Goal: Communication & Community: Share content

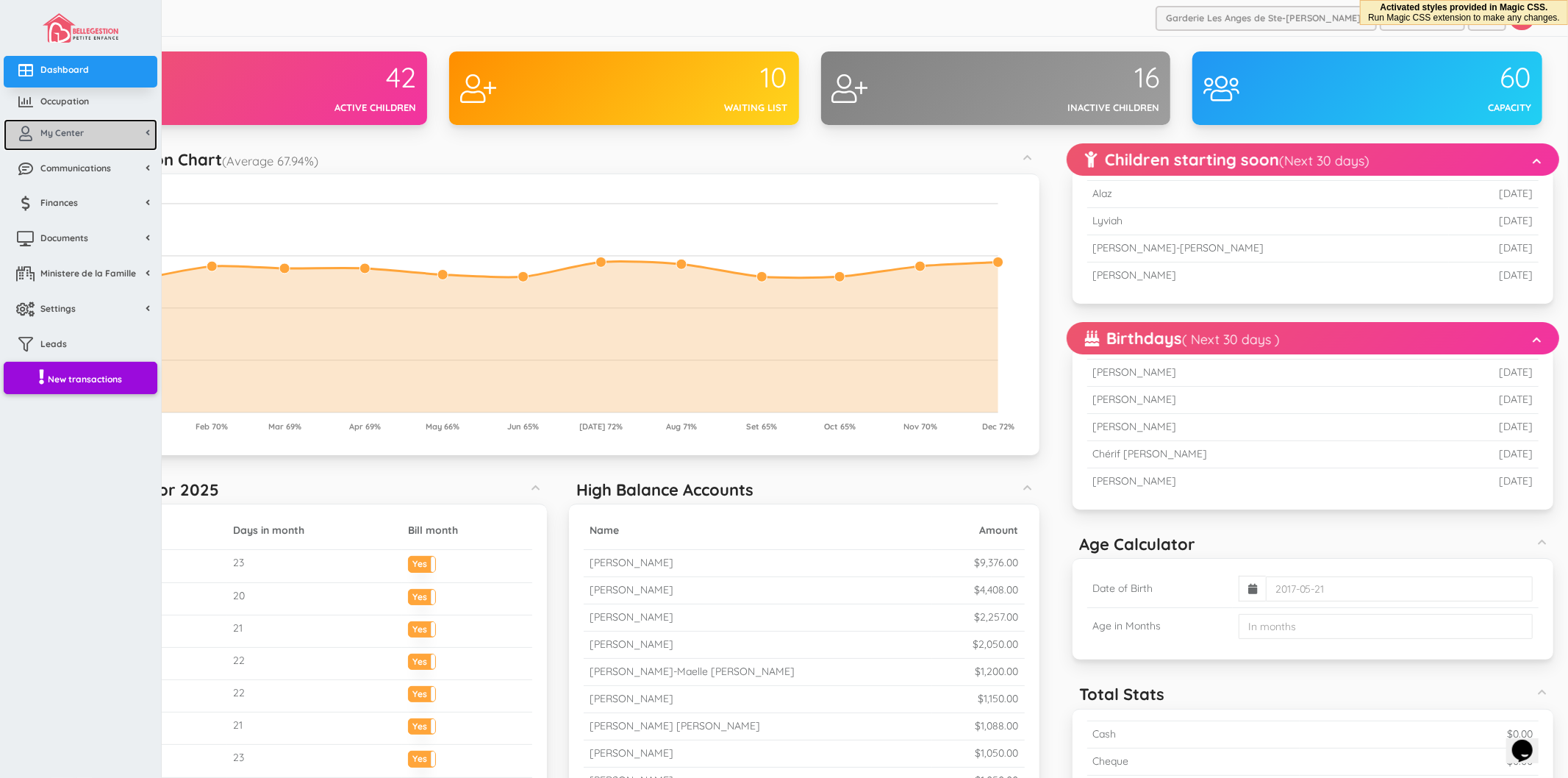
click at [79, 140] on link "My Center" at bounding box center [81, 135] width 154 height 32
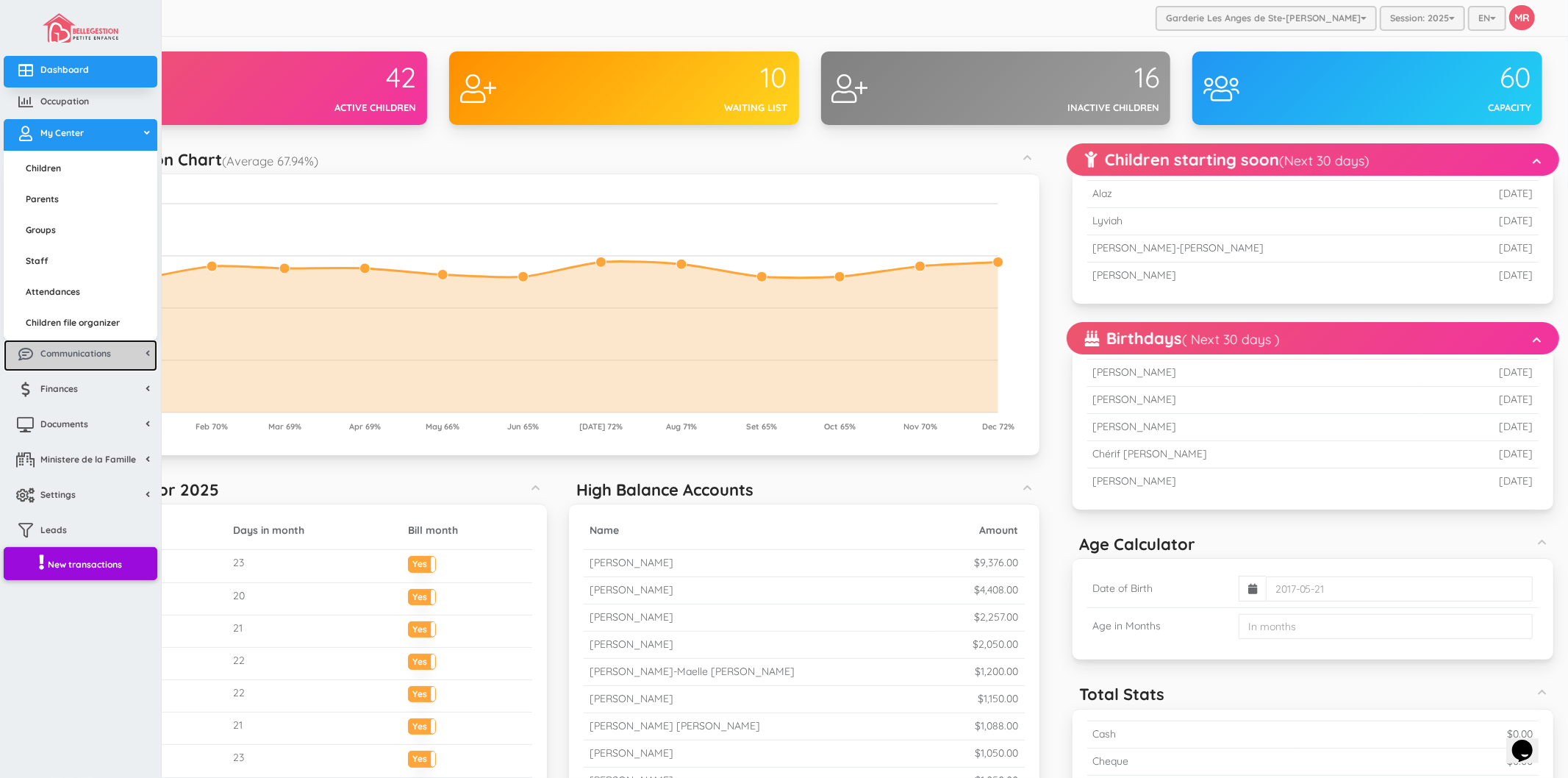
click at [84, 356] on span "Communications" at bounding box center [75, 353] width 71 height 13
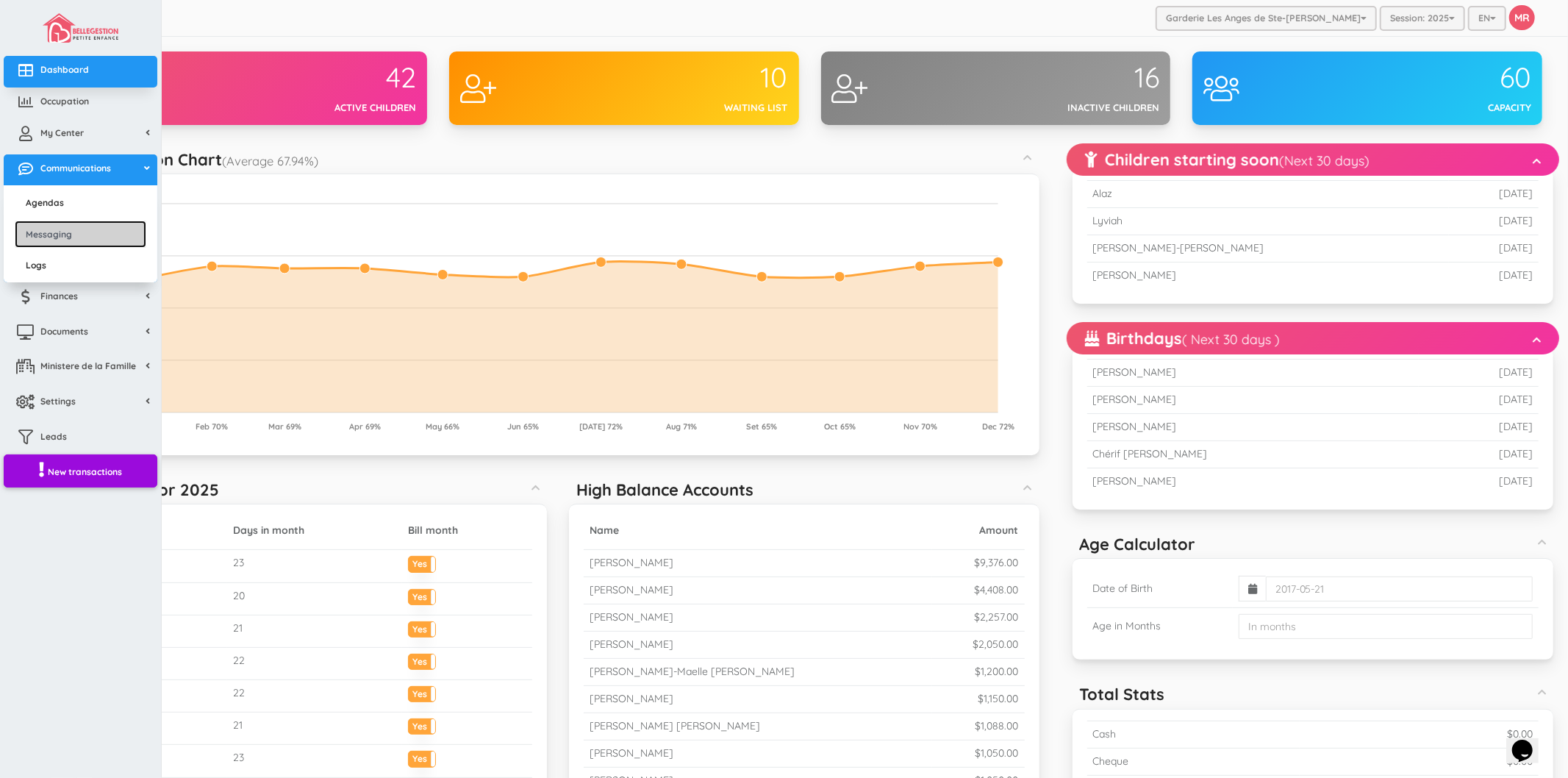
click at [60, 237] on link "Messaging" at bounding box center [81, 234] width 132 height 27
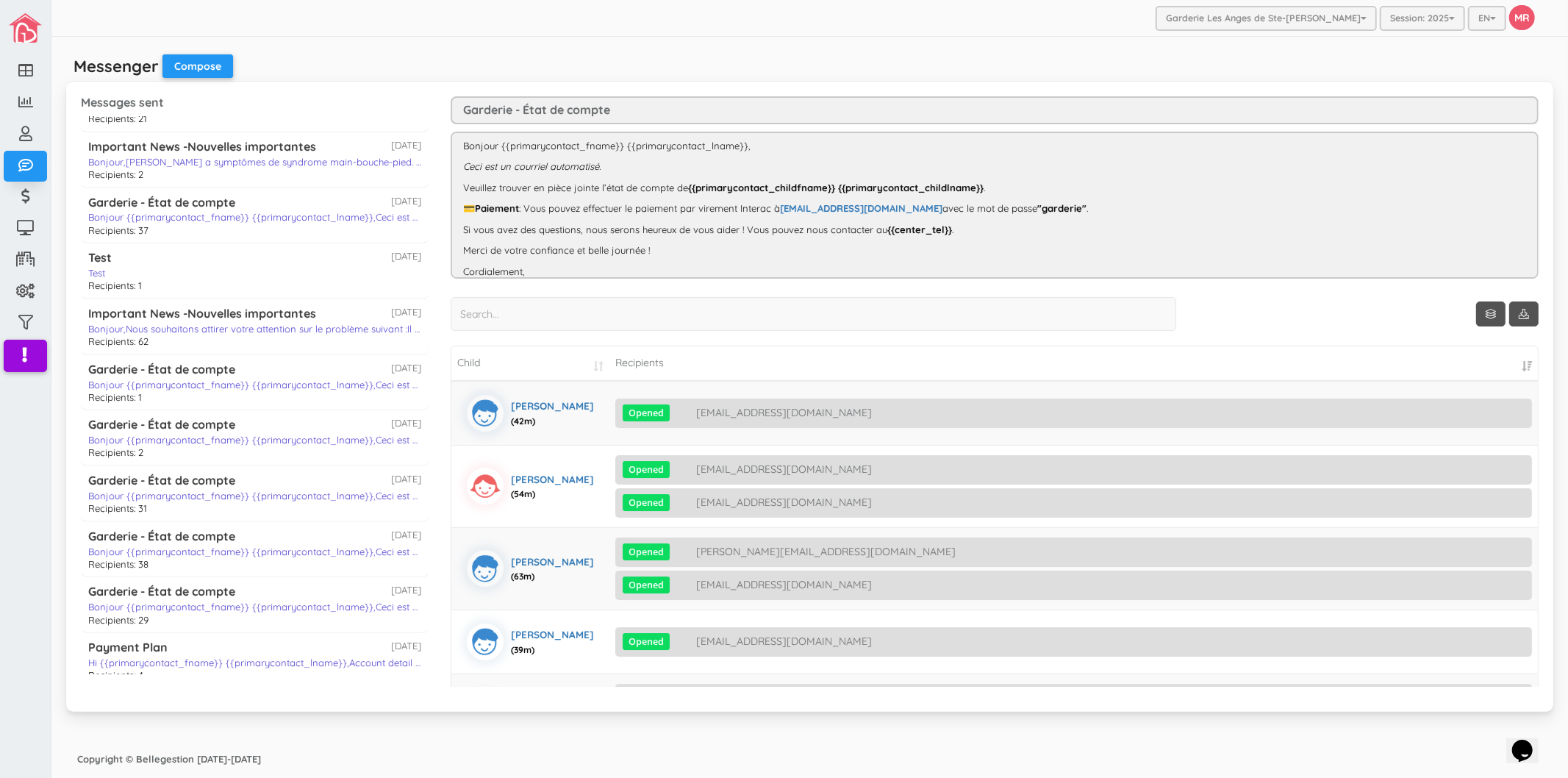
scroll to position [817, 0]
click at [306, 324] on div "Important News -Nouvelles importantes" at bounding box center [202, 315] width 228 height 17
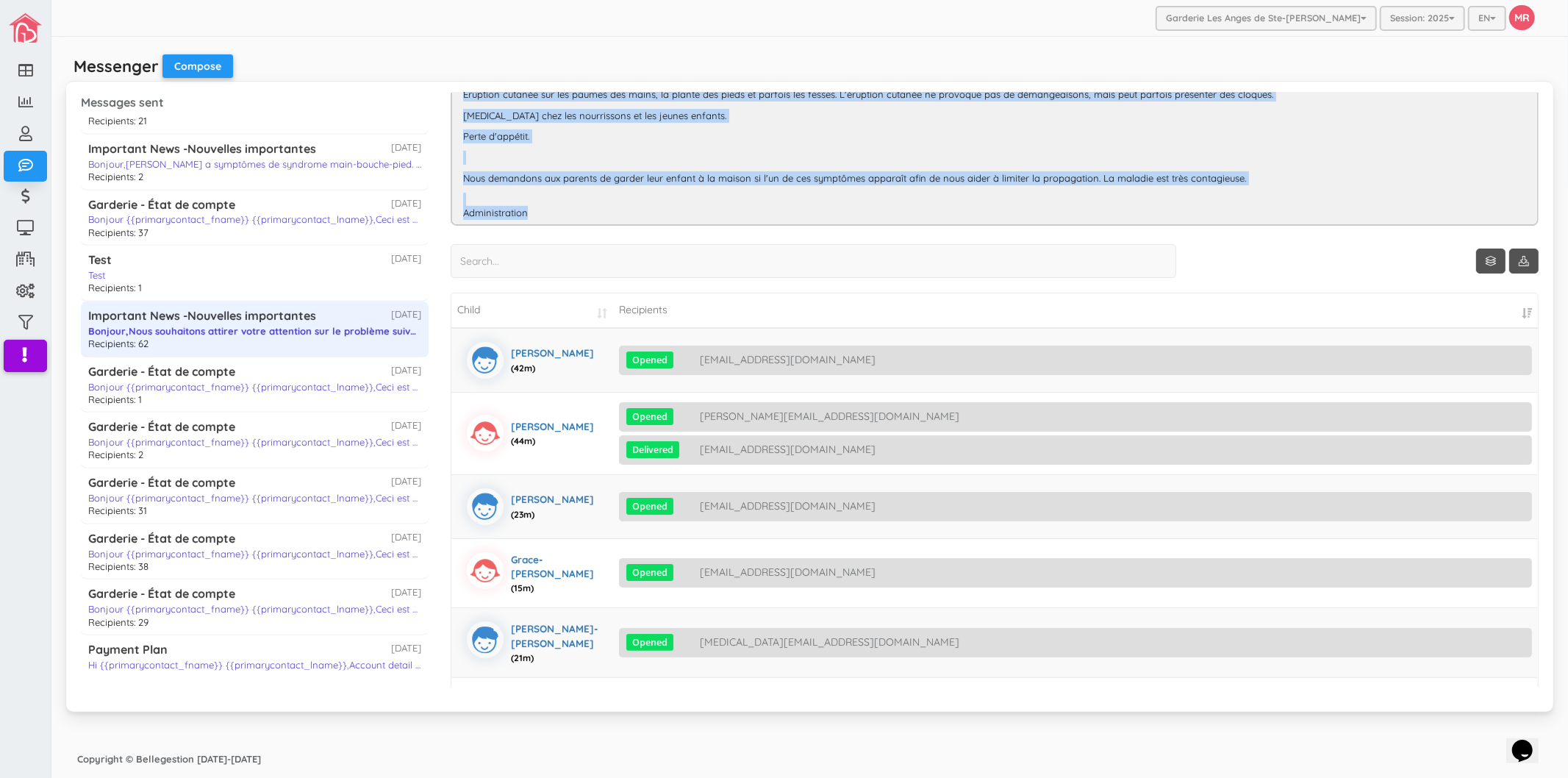
scroll to position [82, 0]
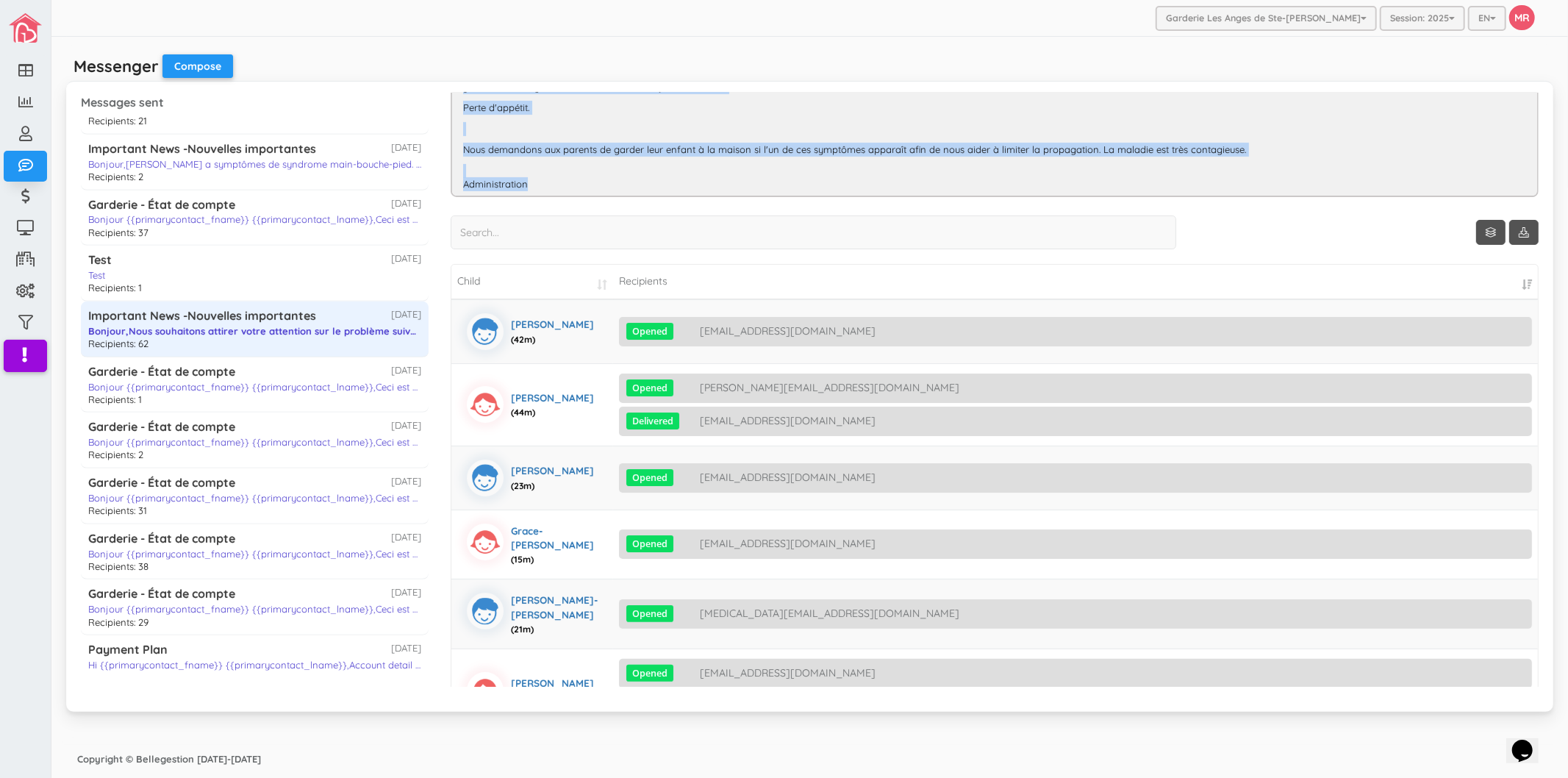
drag, startPoint x: 459, startPoint y: 135, endPoint x: 652, endPoint y: 192, distance: 201.2
click at [652, 192] on div "Bonjour, Nous souhaitons attirer votre attention sur le problème suivant : Il e…" at bounding box center [994, 123] width 1088 height 147
copy div "Bonjour, Nous souhaitons attirer votre attention sur le problème suivant : Il e…"
click at [189, 63] on button "Compose" at bounding box center [198, 67] width 71 height 24
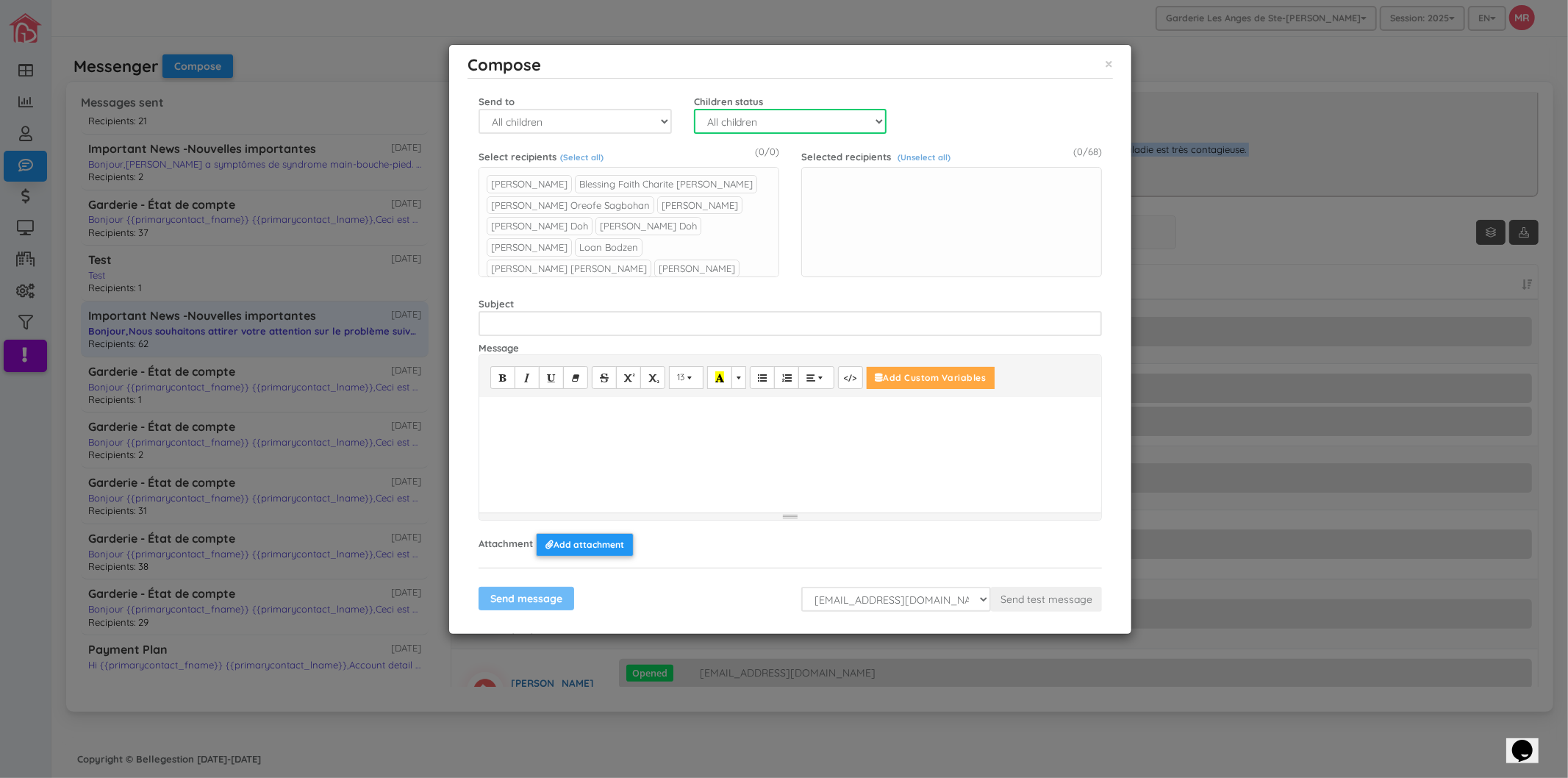
click at [751, 115] on select "All children Active Inactive Waitlist" at bounding box center [791, 121] width 194 height 25
select select "0"
click at [694, 109] on select "All children Active Inactive Waitlist" at bounding box center [791, 121] width 194 height 25
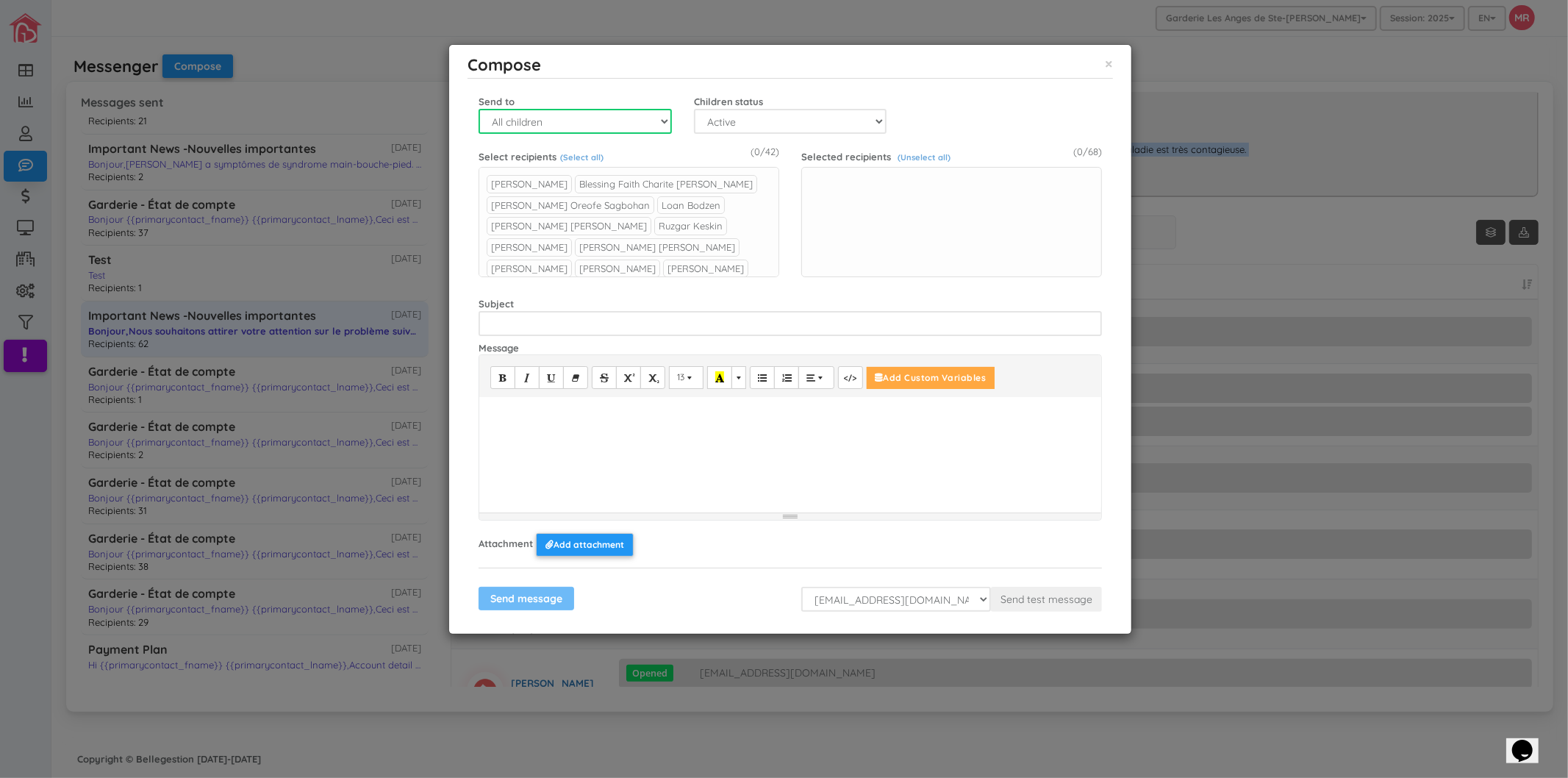
click at [620, 114] on select "All children Group Child" at bounding box center [575, 121] width 194 height 25
select select "2"
click at [478, 109] on select "All children Group Child" at bounding box center [575, 121] width 194 height 25
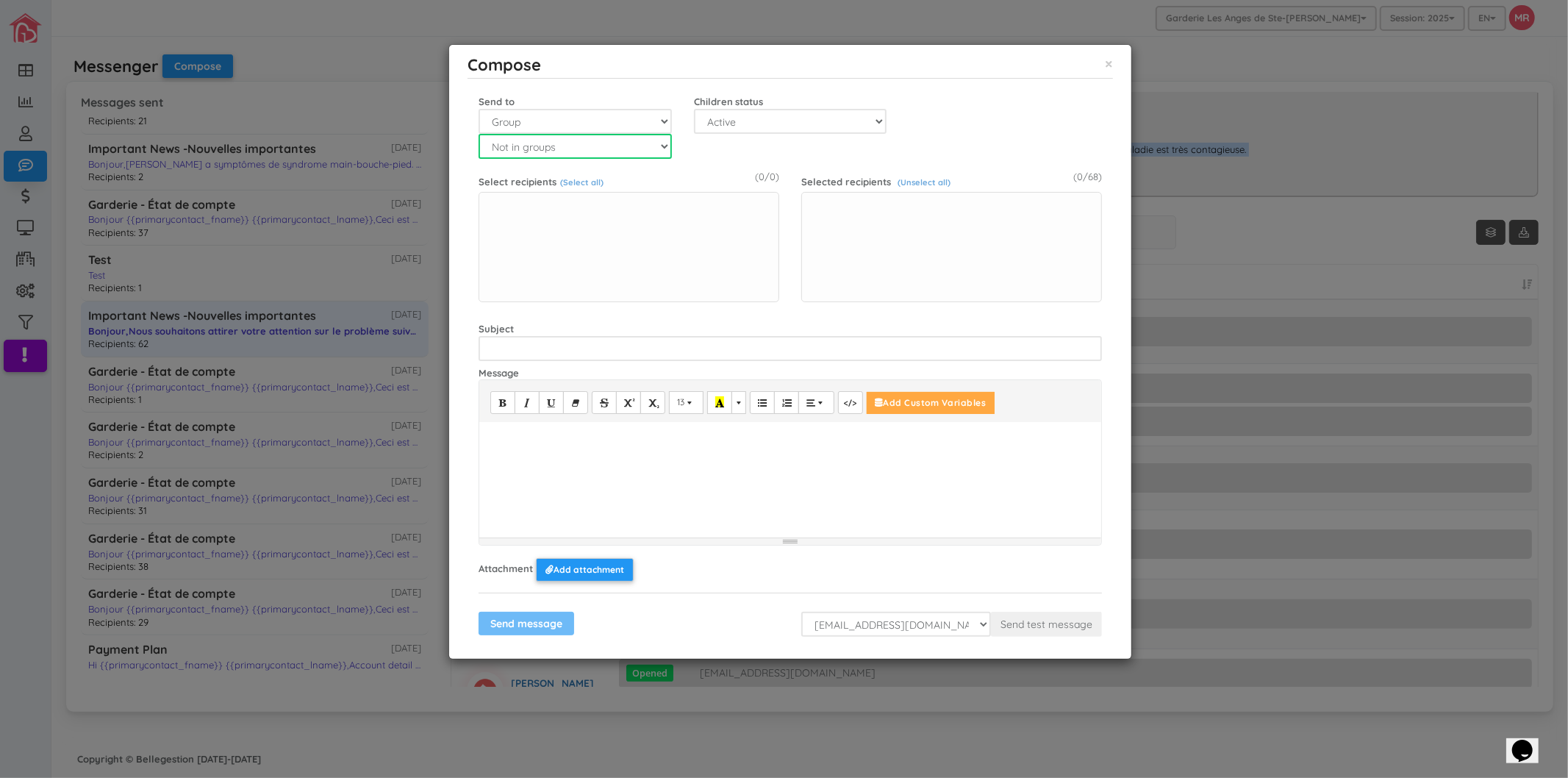
click at [576, 153] on select "Not in groups Les Renards Les Hiboux Les Tortues Les Loups Les Castors" at bounding box center [575, 147] width 194 height 25
click at [295, 103] on div "Compose × Close Primary contact - First name Primary contact - Last name Child …" at bounding box center [784, 389] width 1568 height 778
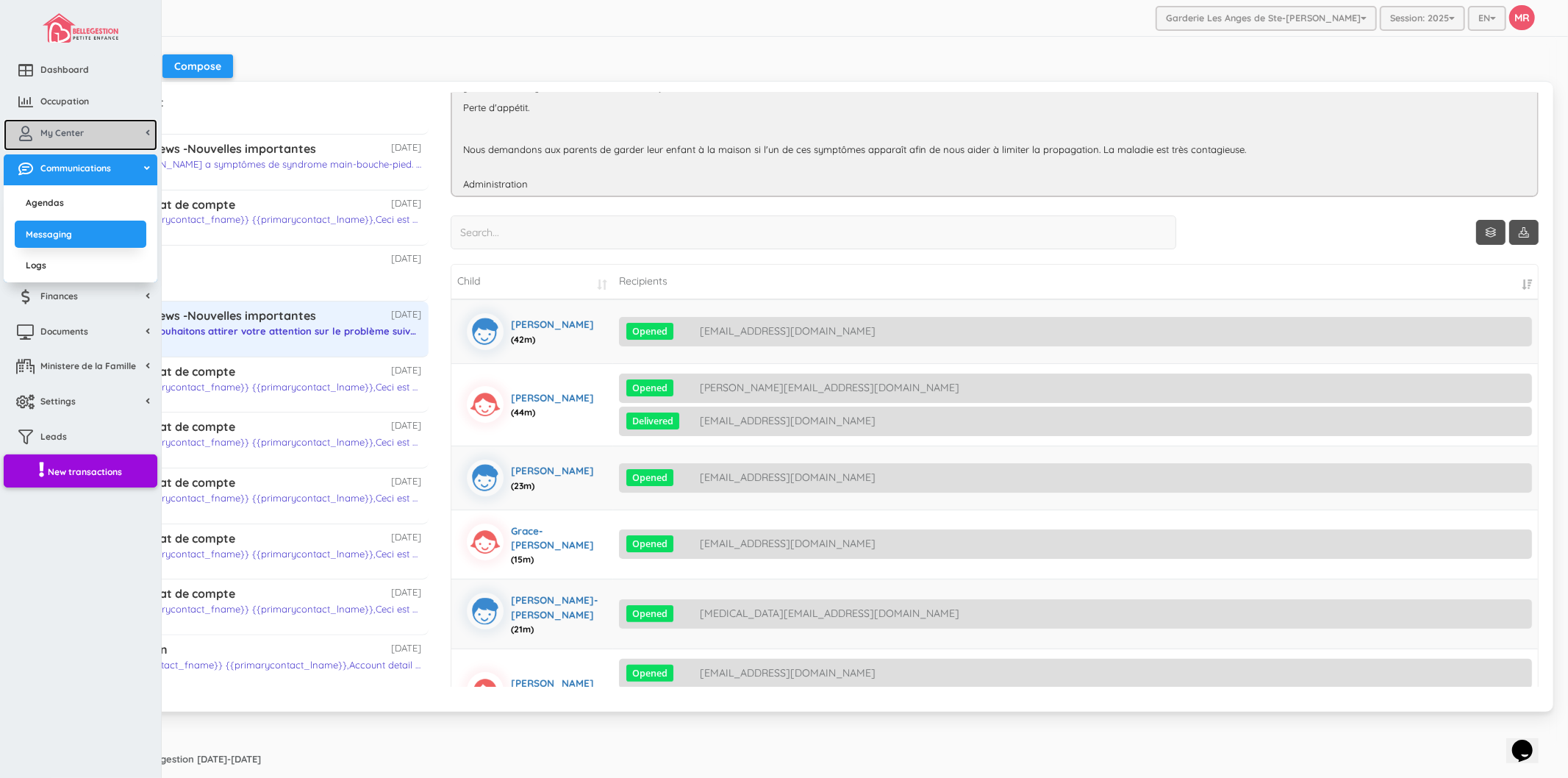
click at [65, 137] on span "My Center" at bounding box center [62, 133] width 44 height 13
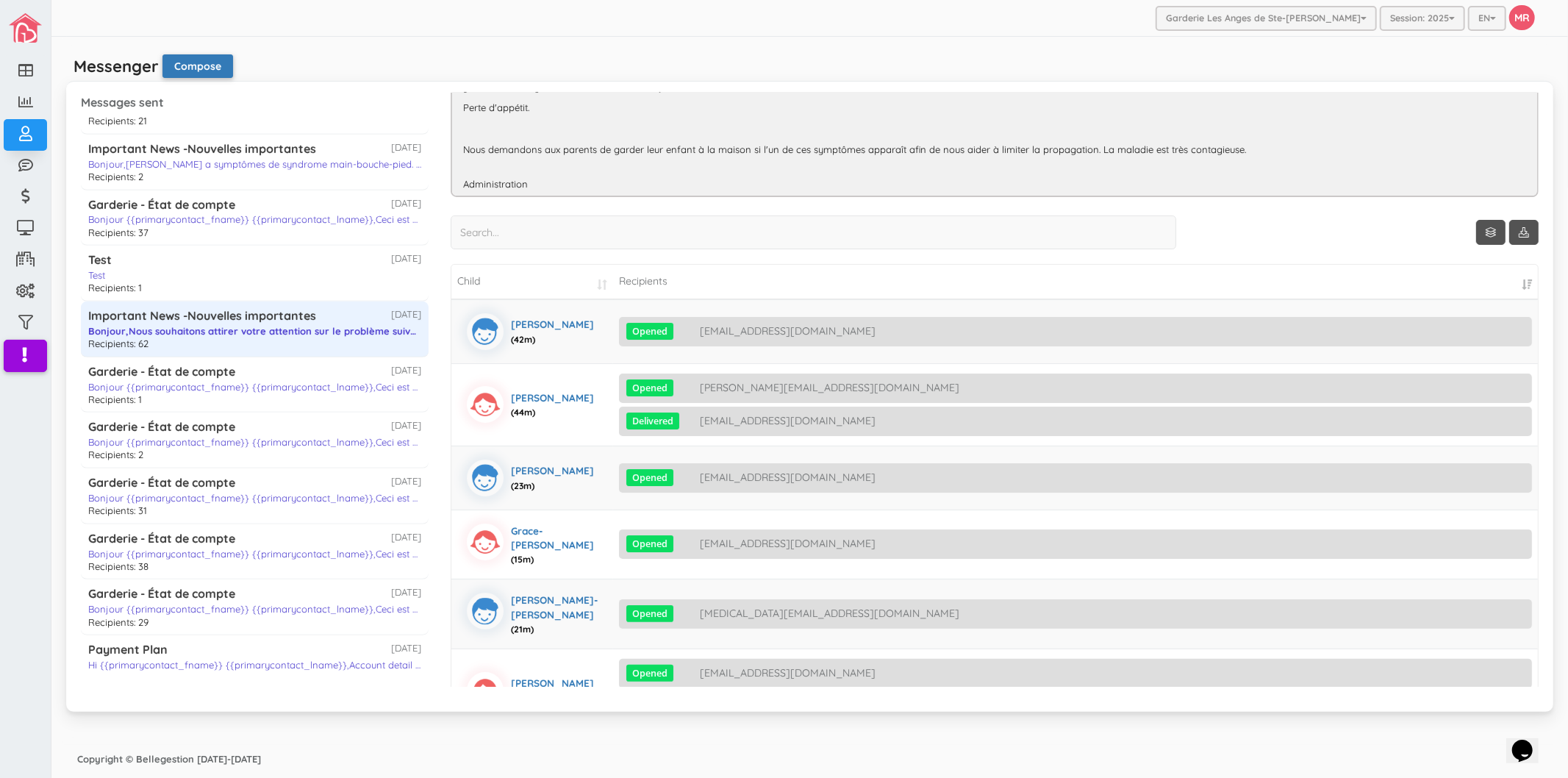
click at [193, 59] on button "Compose" at bounding box center [198, 67] width 71 height 24
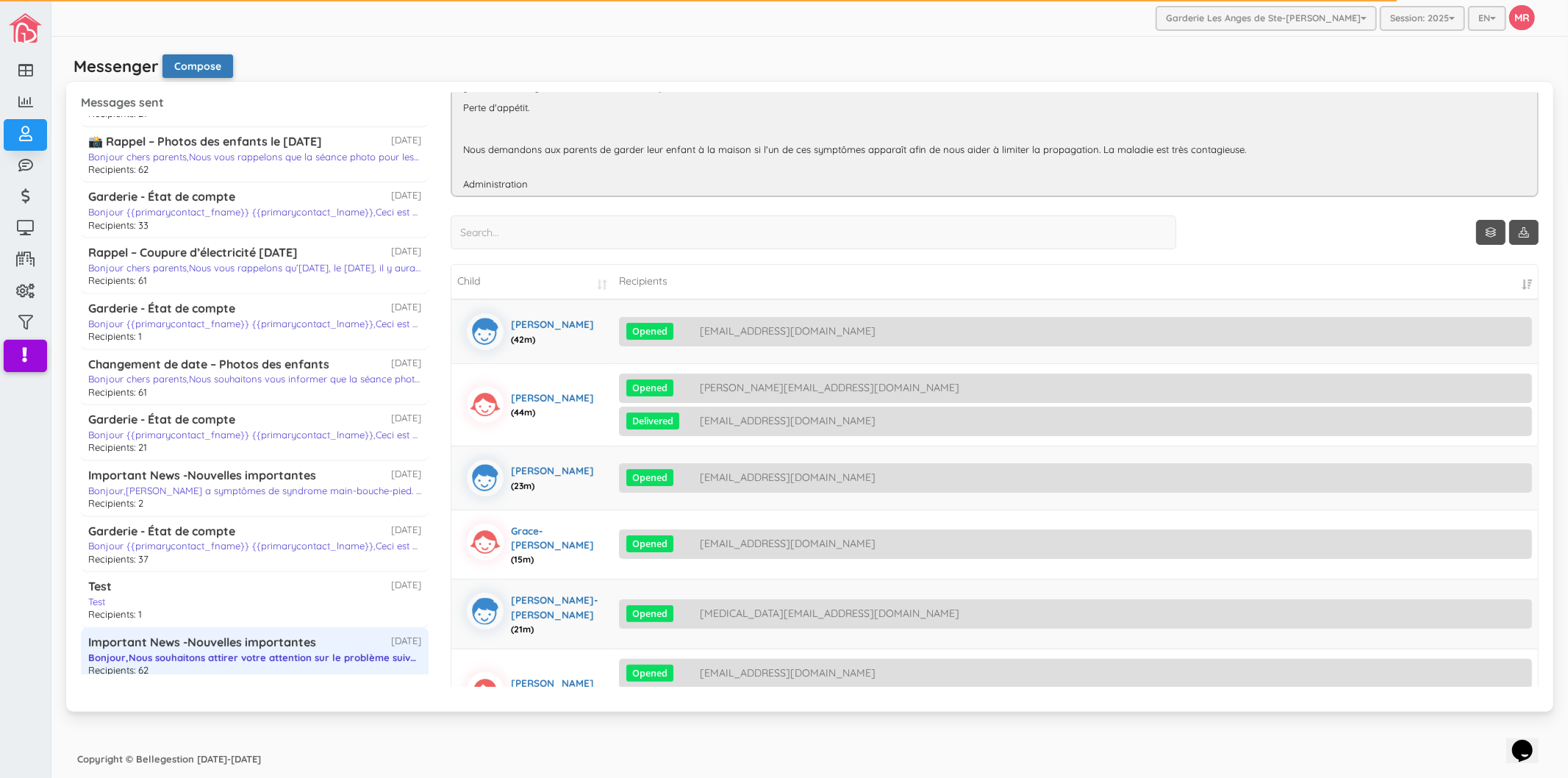
scroll to position [0, 0]
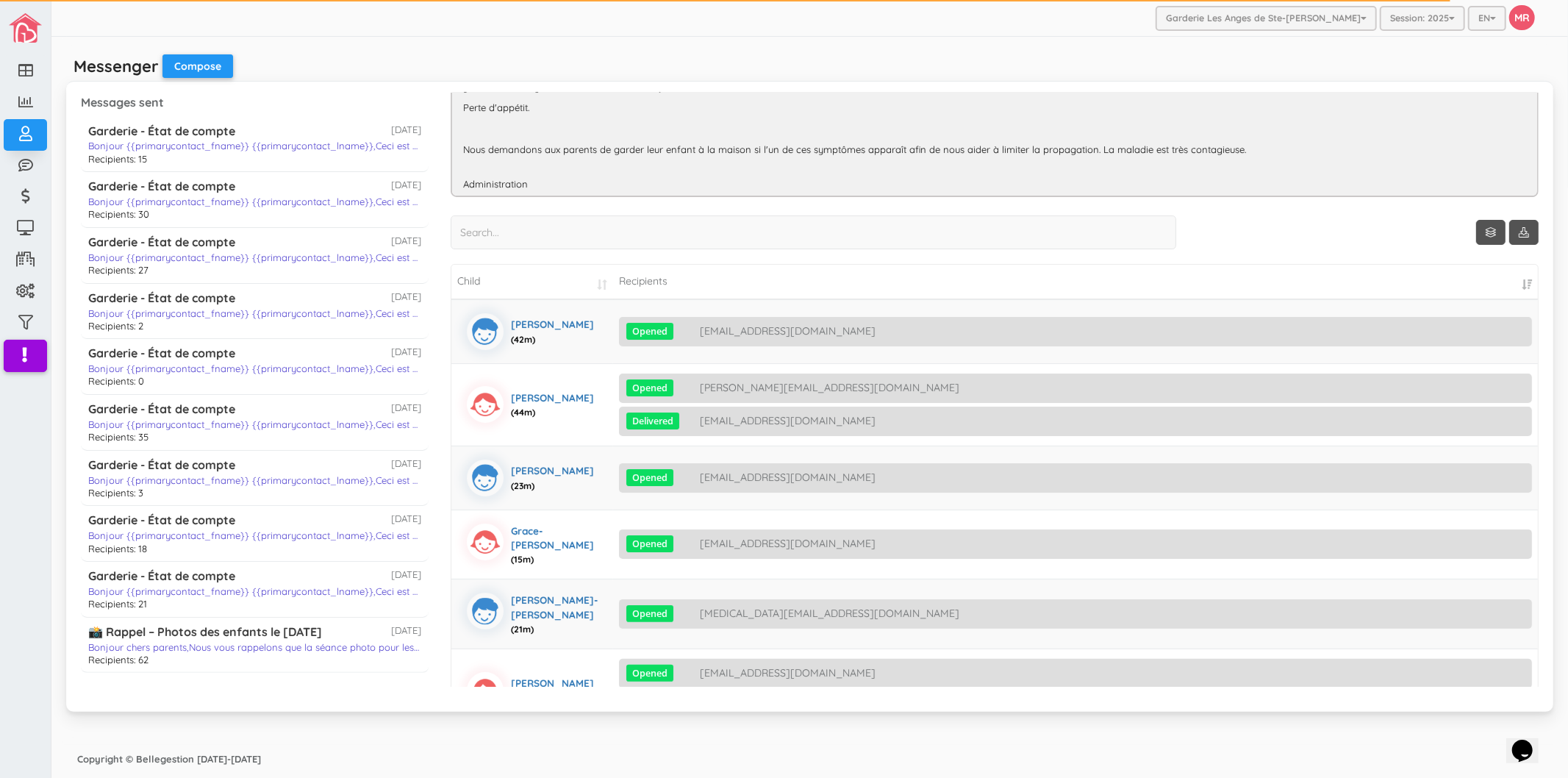
click at [540, 50] on div "Messenger Compose Messages sent Garderie - État de compte 2025-08-15 Bonjour {{…" at bounding box center [809, 391] width 1480 height 694
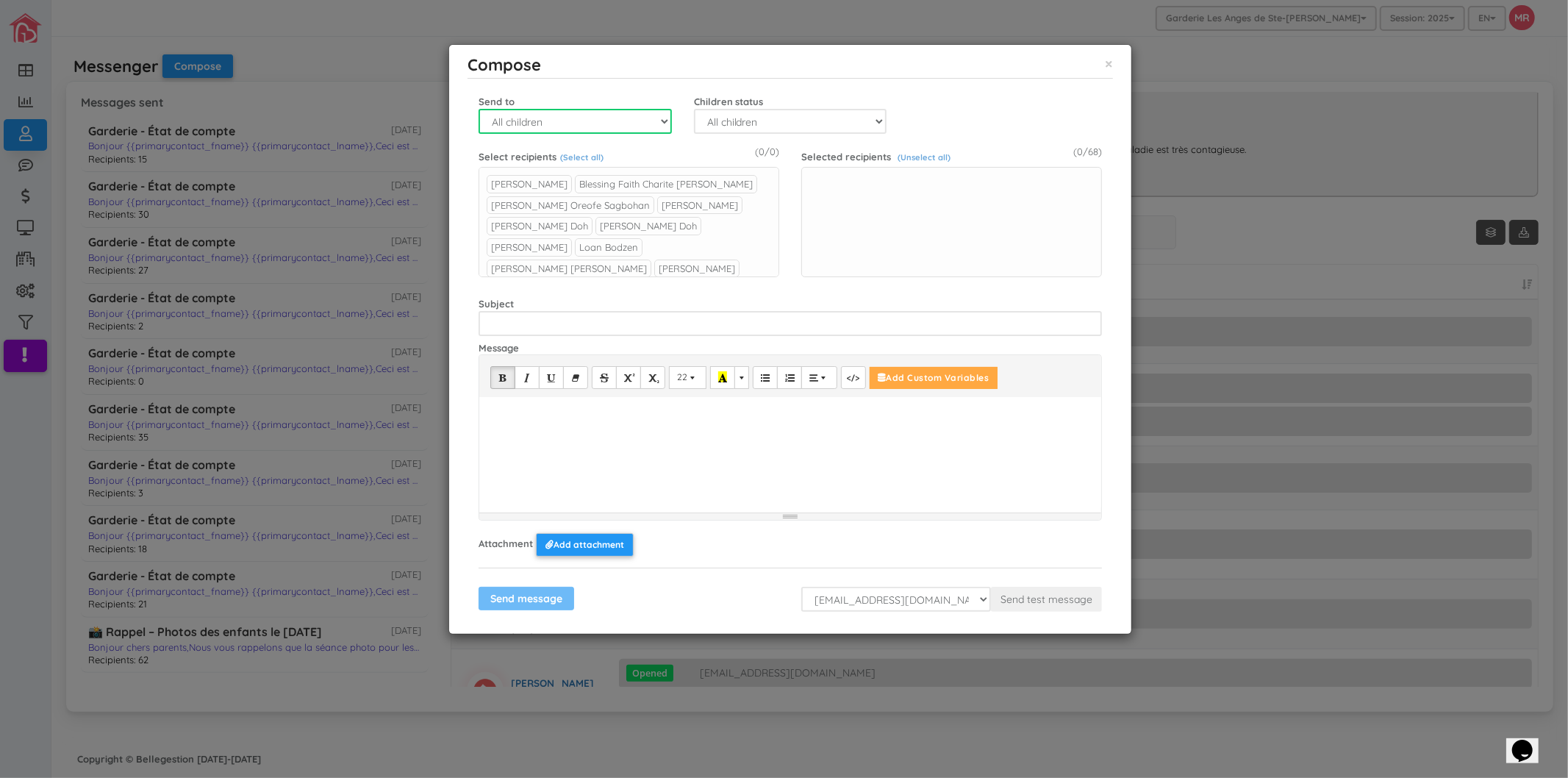
click at [647, 121] on select "All children Group Child" at bounding box center [575, 121] width 194 height 25
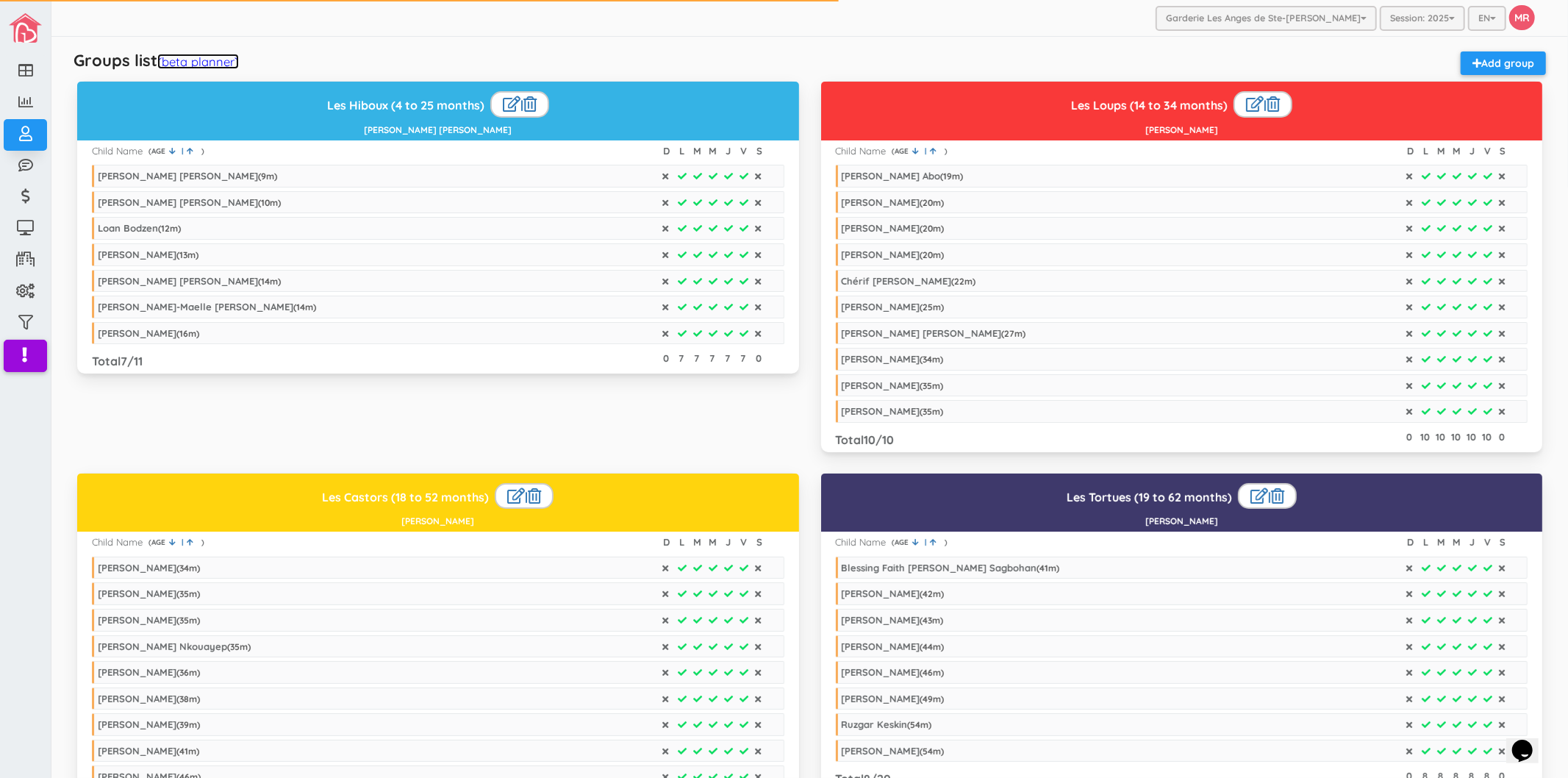
click at [184, 66] on link "(beta planner)" at bounding box center [198, 61] width 82 height 15
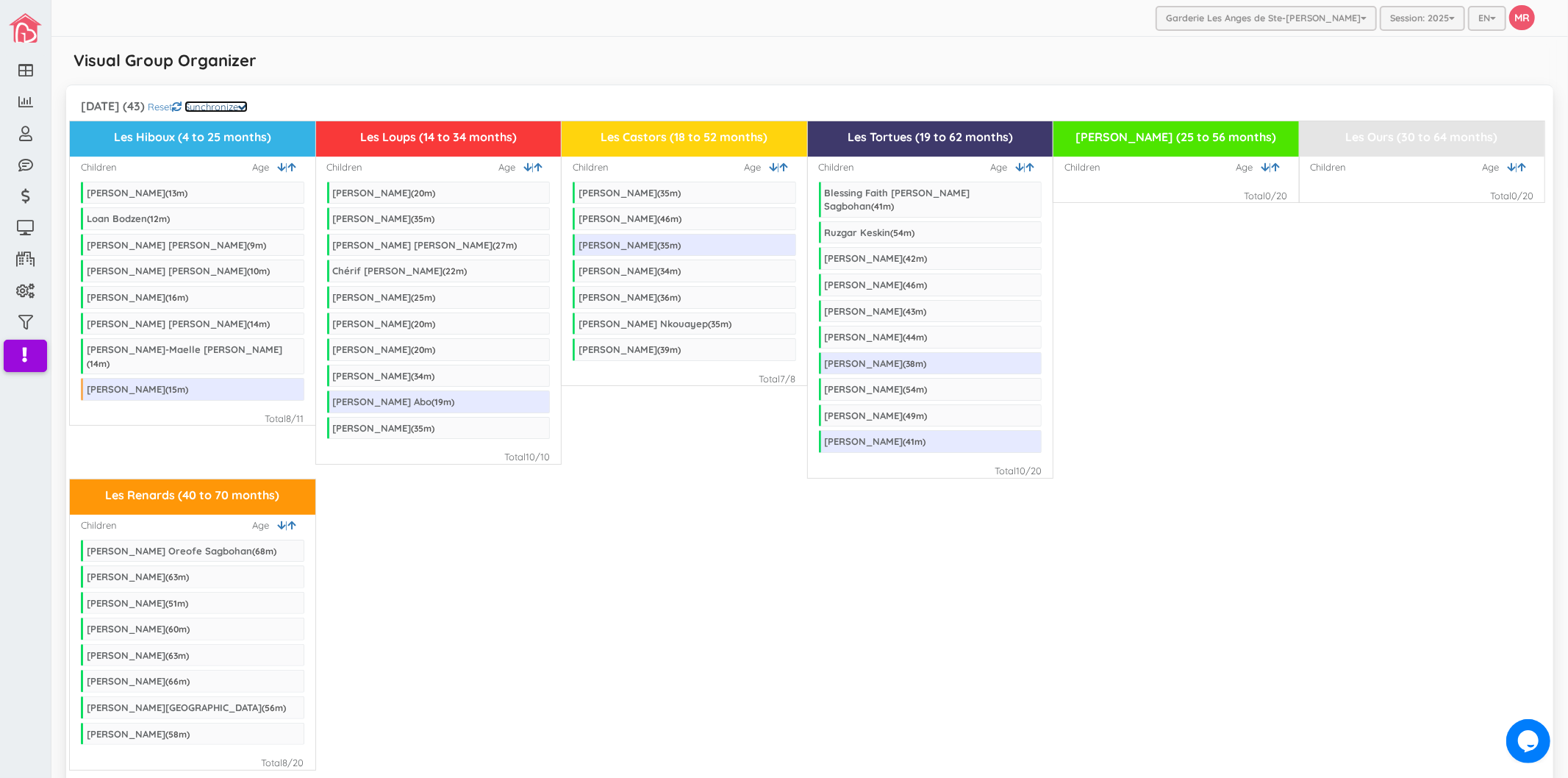
click at [248, 107] on link "Synchronize" at bounding box center [217, 106] width 63 height 12
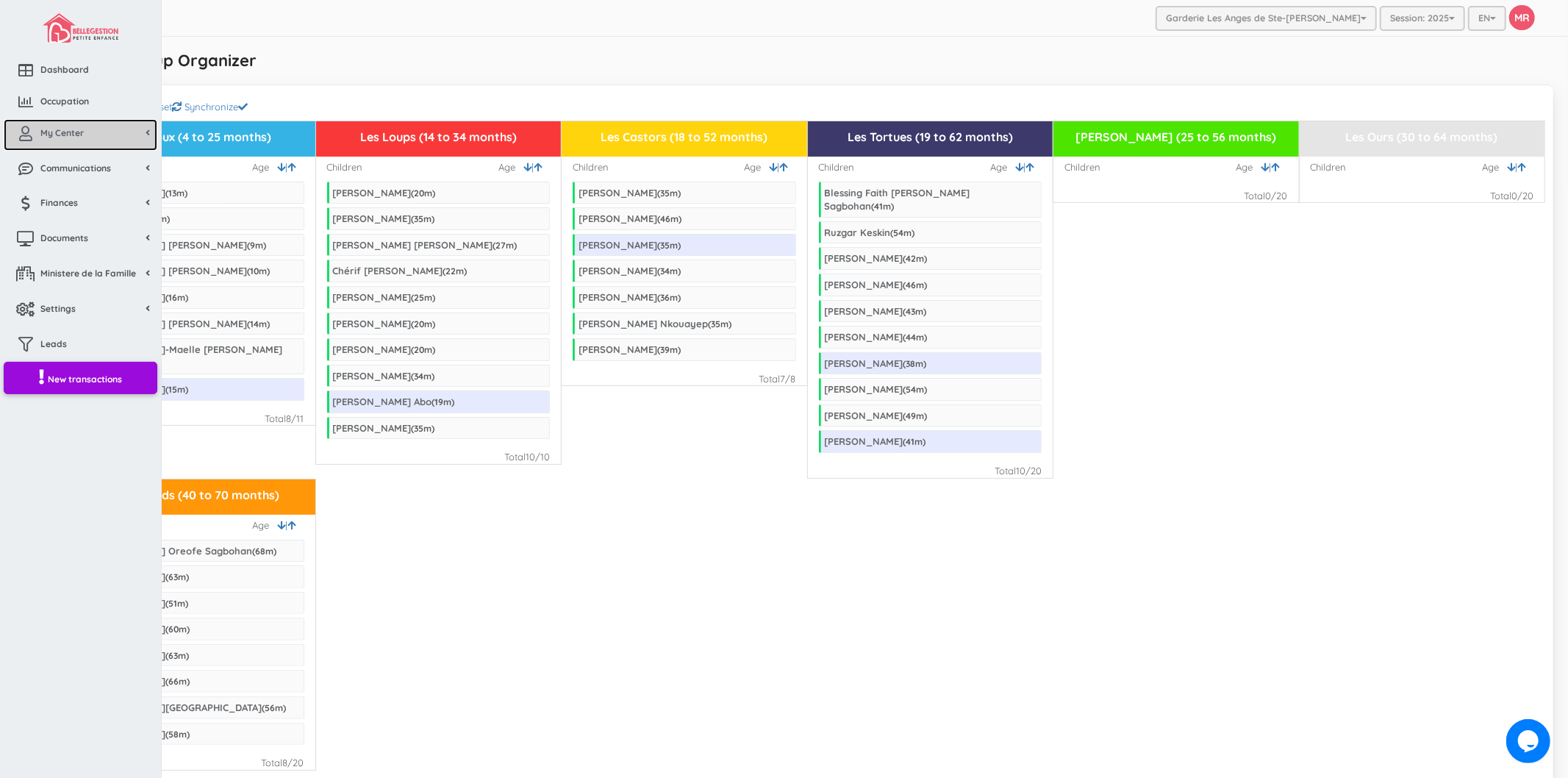
click at [71, 136] on span "My Center" at bounding box center [62, 133] width 44 height 13
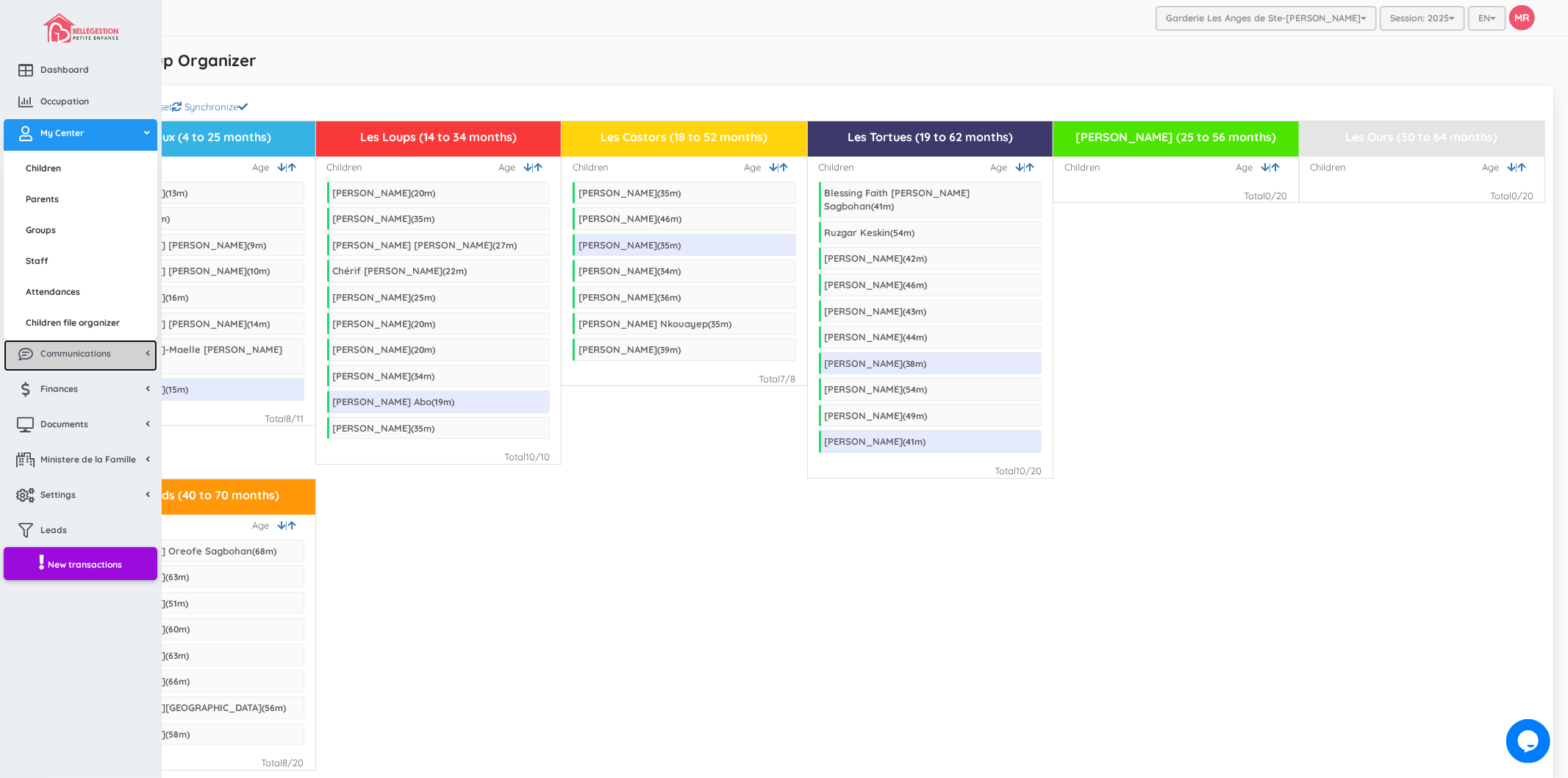
click at [83, 359] on span "Communications" at bounding box center [75, 353] width 71 height 13
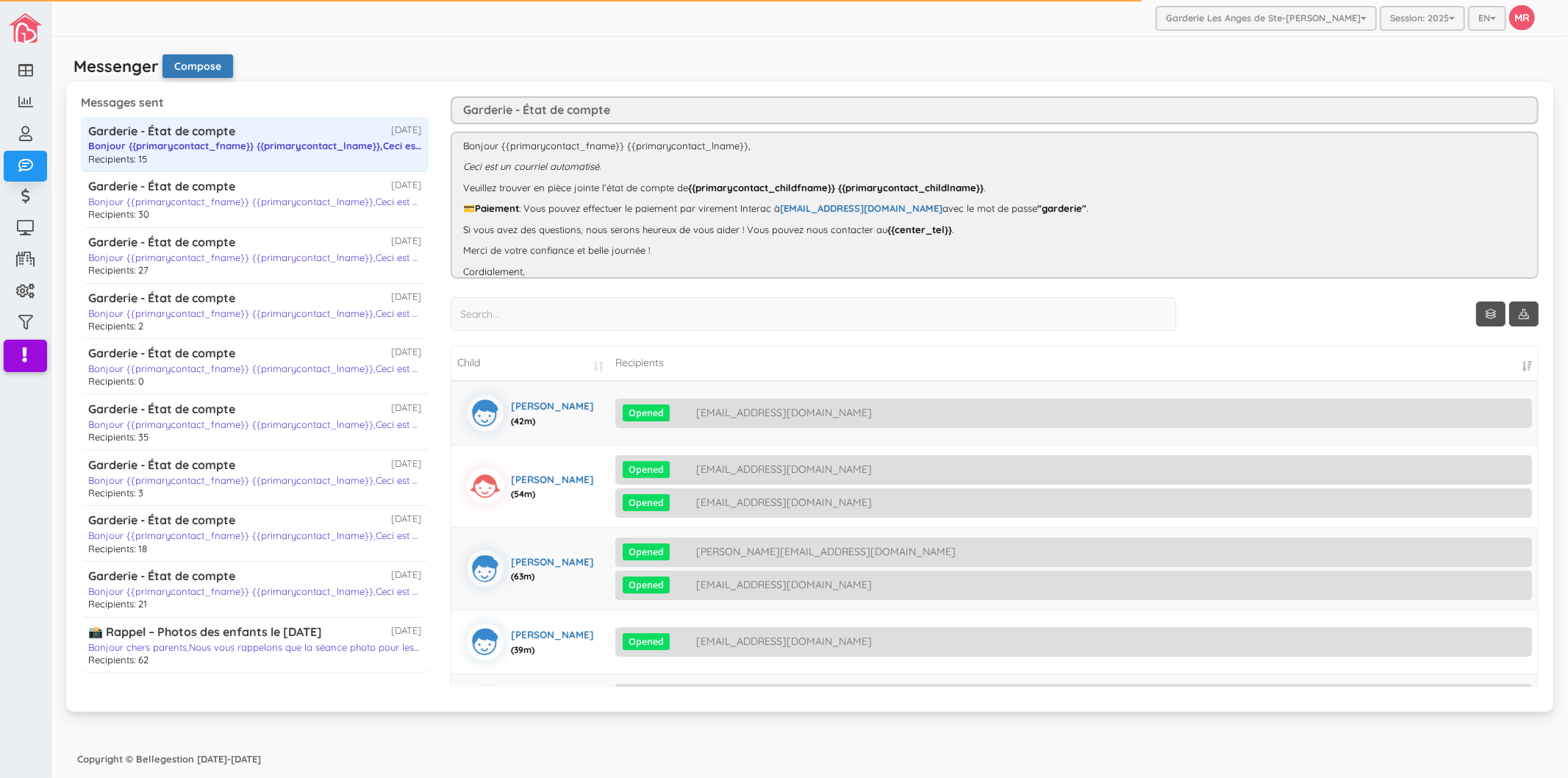
click at [209, 74] on button "Compose" at bounding box center [198, 67] width 71 height 24
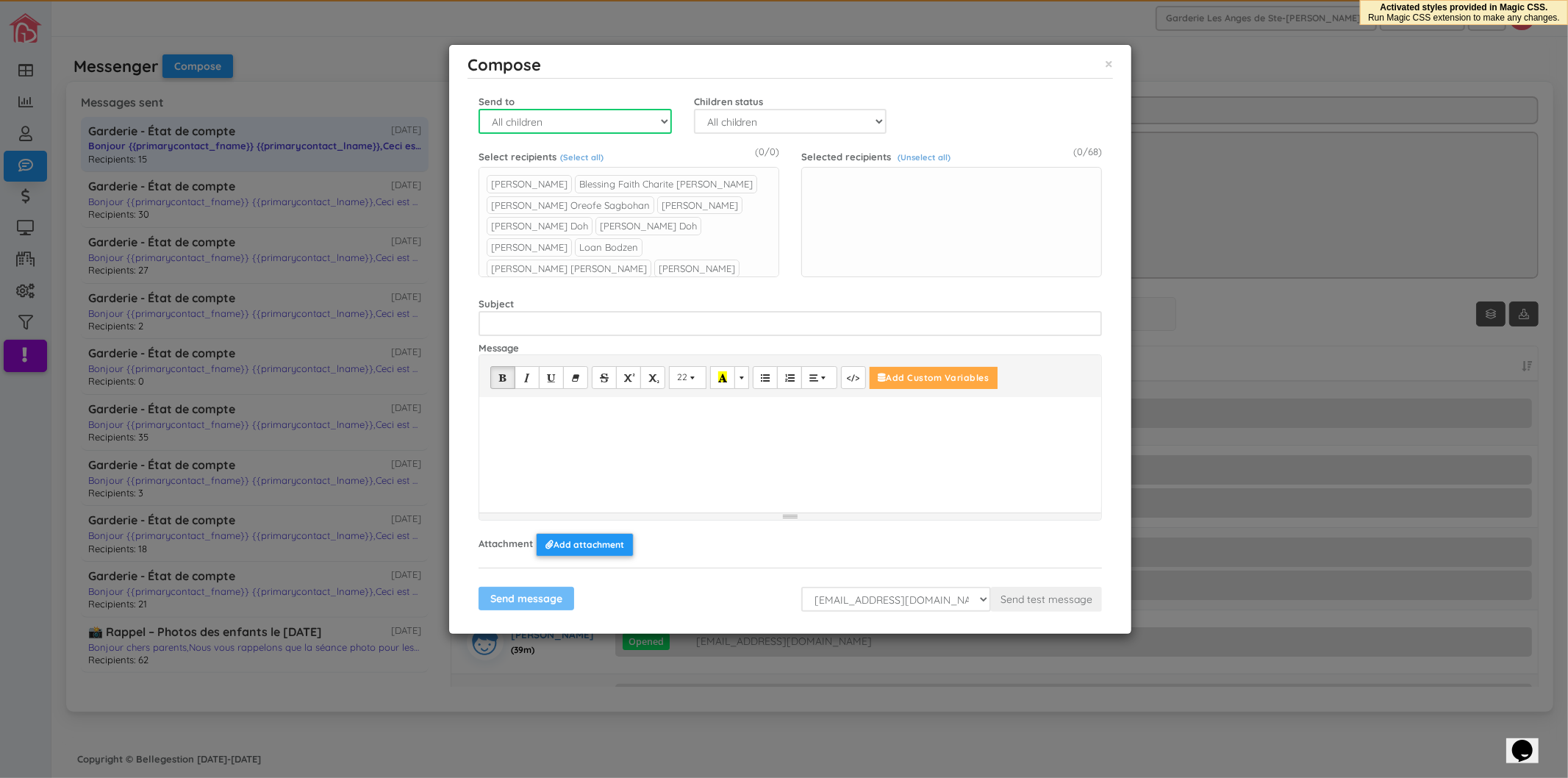
click at [640, 114] on select "All children Group Child" at bounding box center [575, 121] width 194 height 25
select select "2"
click at [478, 109] on select "All children Group Child" at bounding box center [575, 121] width 194 height 25
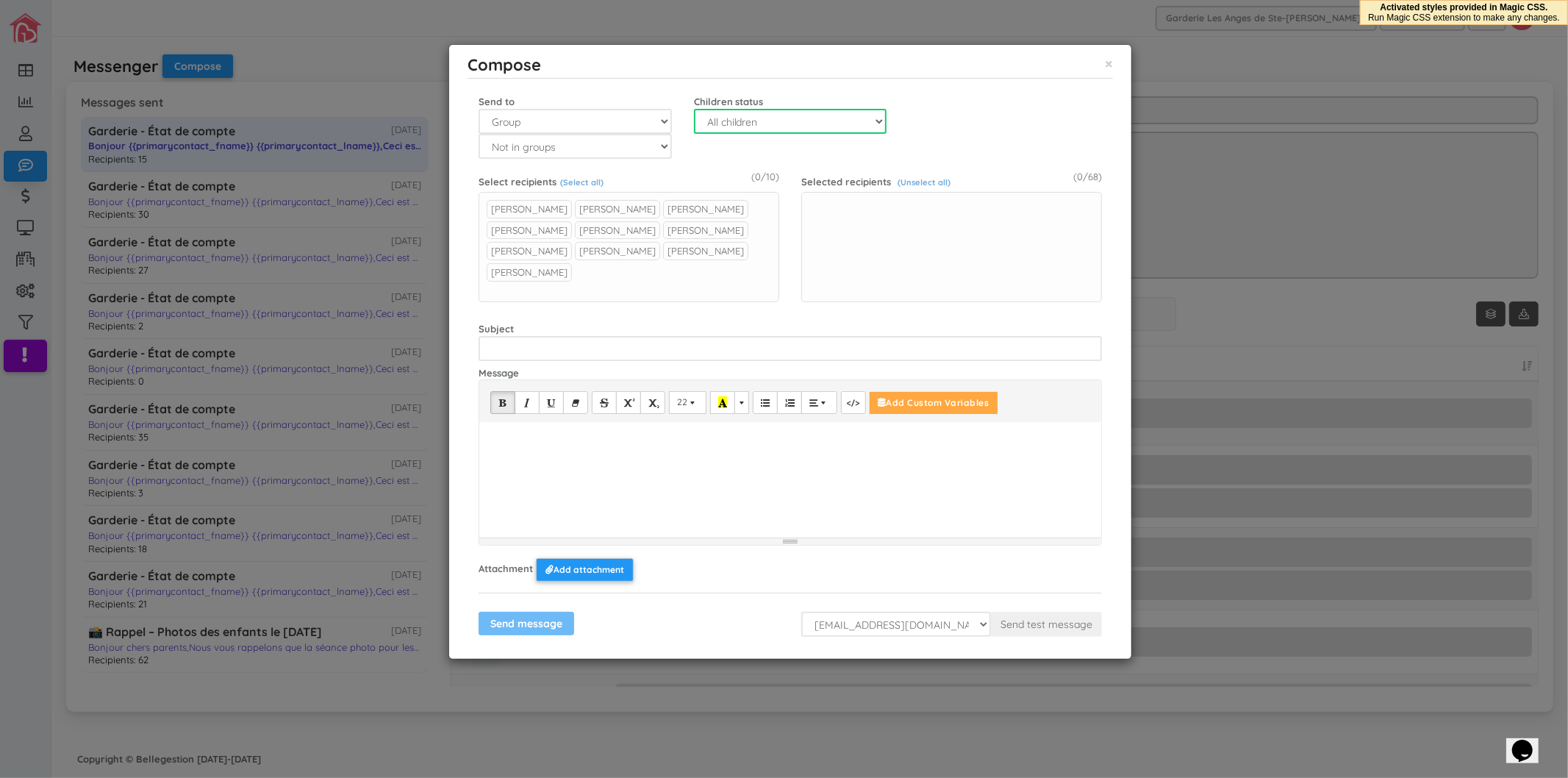
click at [728, 125] on select "All children Active Inactive Waitlist" at bounding box center [791, 121] width 194 height 25
select select "0"
click at [694, 109] on select "All children Active Inactive Waitlist" at bounding box center [791, 121] width 194 height 25
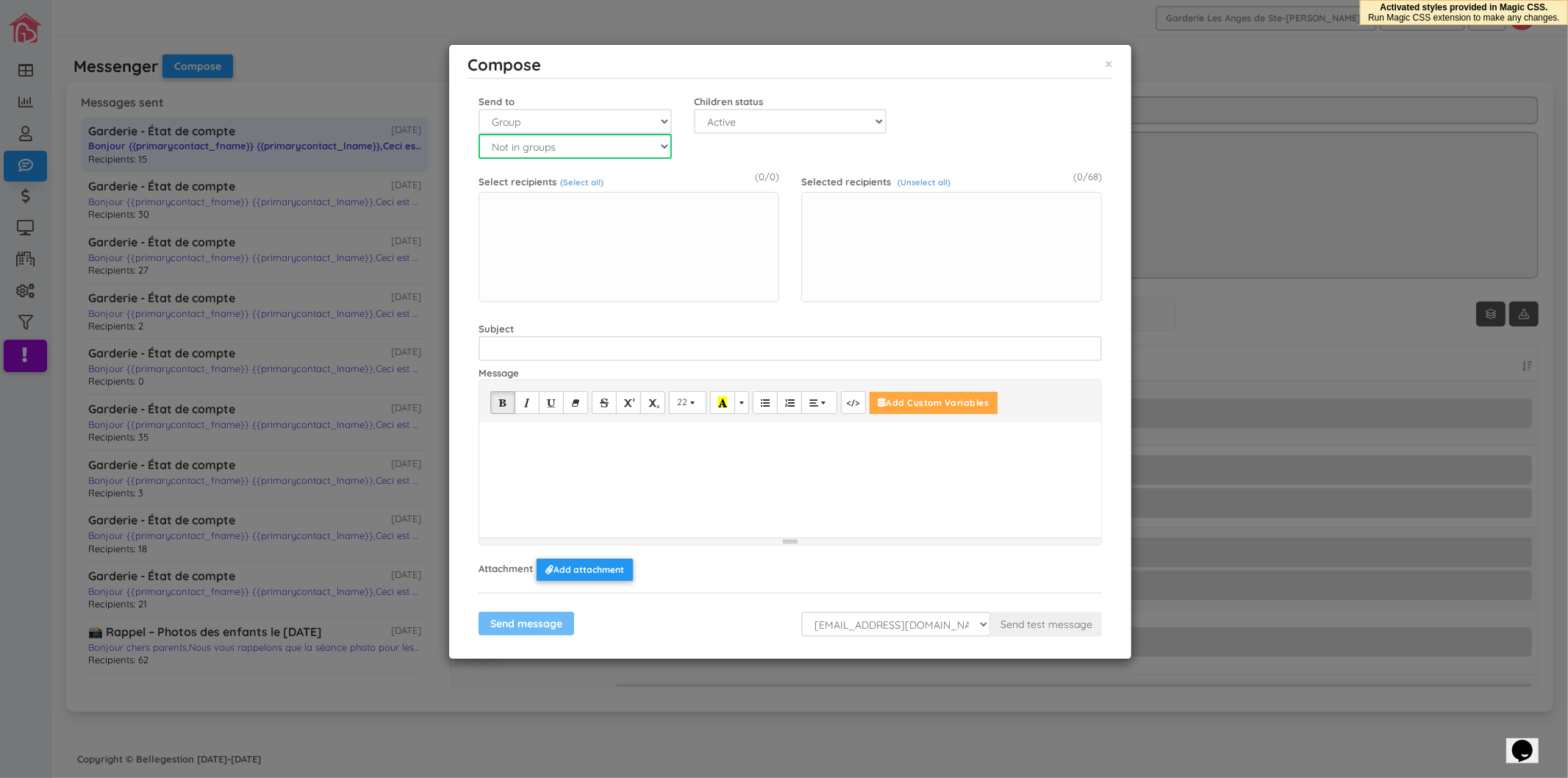
click at [569, 152] on select "Not in groups Les Renards Les Hiboux Les Tortues Les Loups Les Castors" at bounding box center [575, 147] width 194 height 25
select select "3"
click at [478, 134] on select "Not in groups Les Renards Les Hiboux Les Tortues Les Loups Les Castors" at bounding box center [575, 147] width 194 height 25
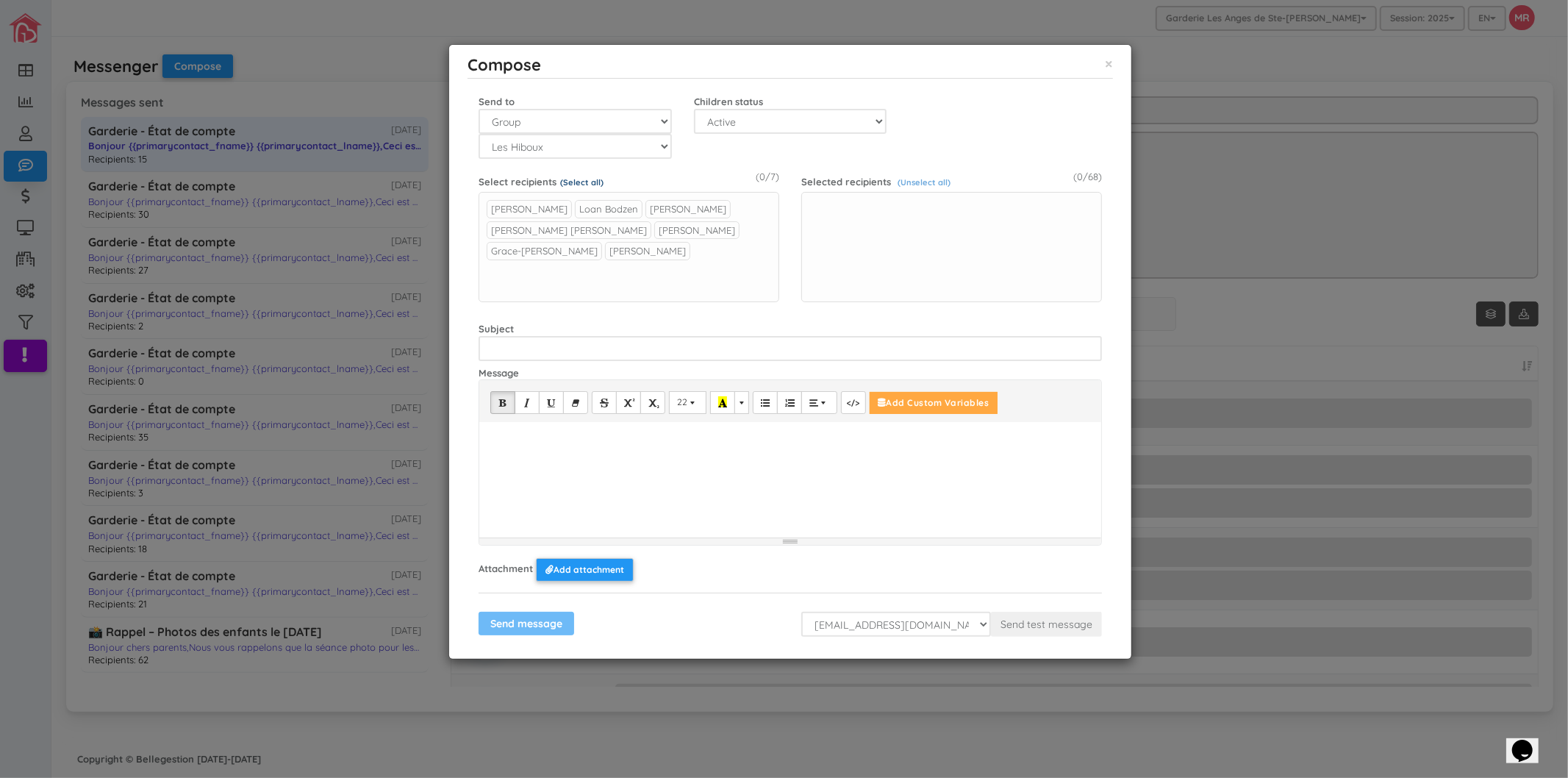
click at [586, 180] on link "(Select all)" at bounding box center [582, 182] width 44 height 10
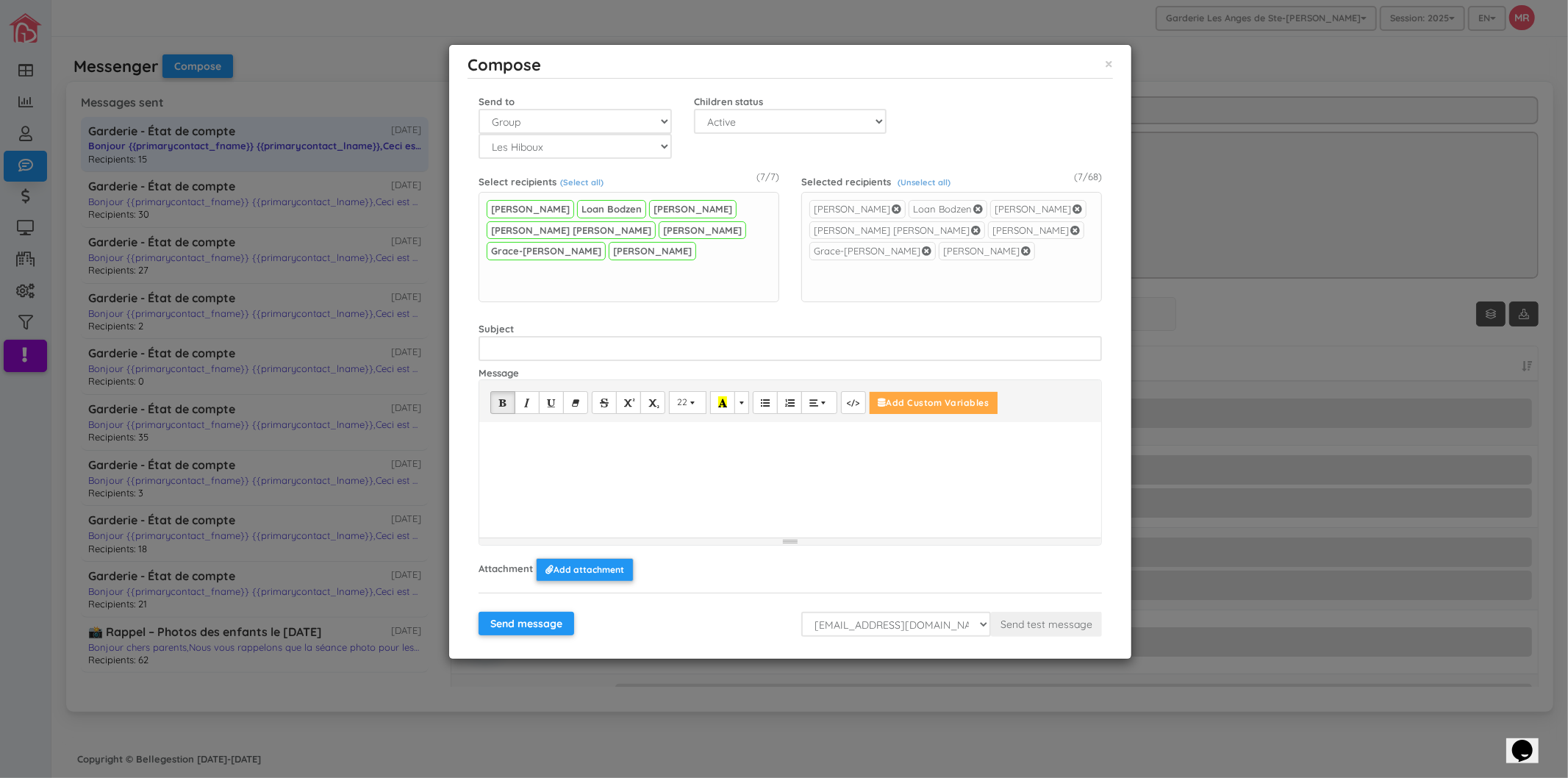
click at [644, 466] on div at bounding box center [790, 477] width 622 height 110
paste div
click at [740, 456] on p "Nous souhaitons vous informer qu’il y a actuellement deux cas confirmés de synd…" at bounding box center [790, 458] width 607 height 14
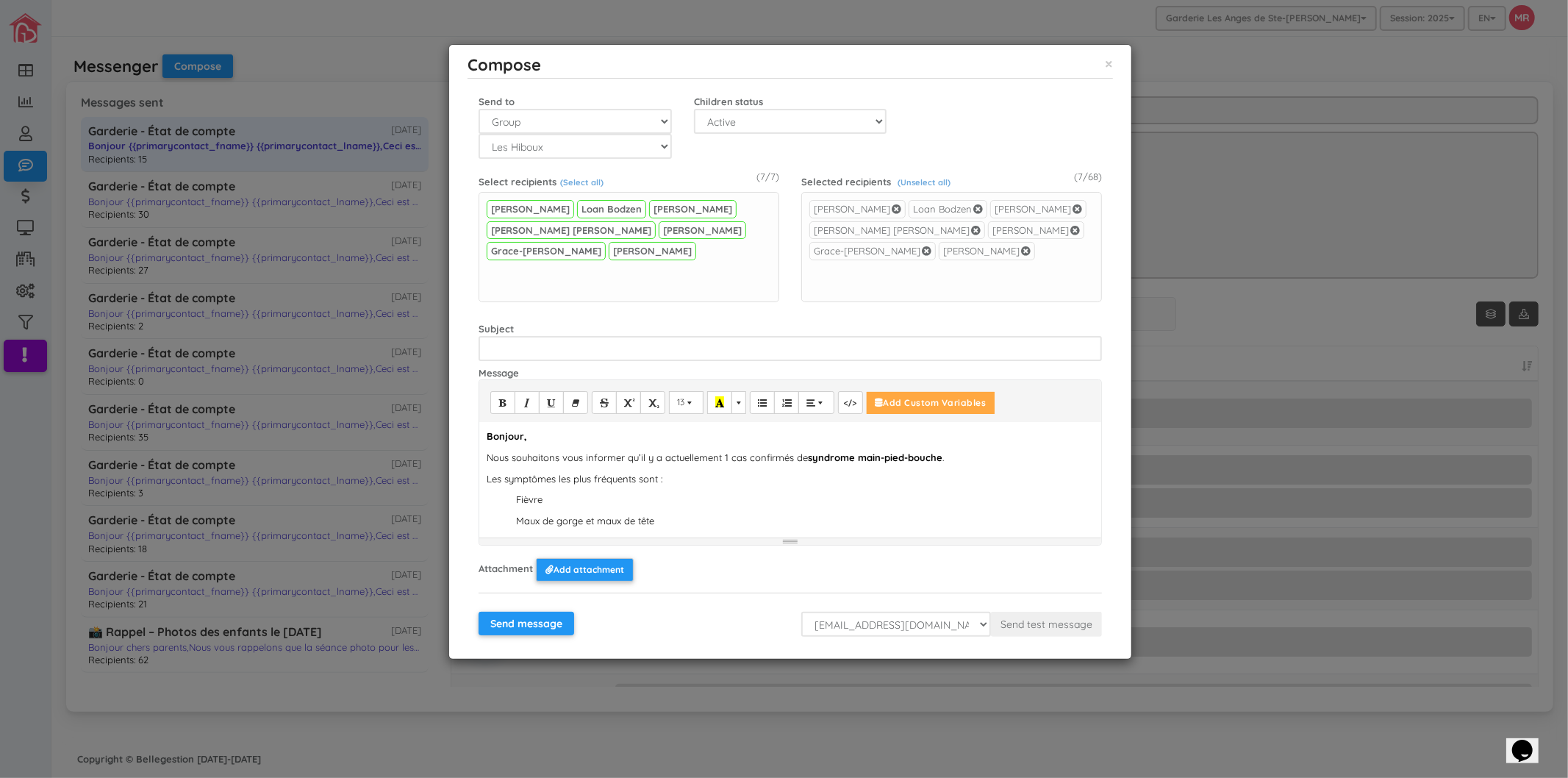
click at [828, 458] on strong "syndrome main-pied-bouche" at bounding box center [875, 457] width 135 height 12
click at [853, 458] on strong "syndrome main-pied-bouche" at bounding box center [875, 457] width 135 height 12
click at [835, 456] on strong "pied-bouche" at bounding box center [836, 457] width 58 height 12
click at [751, 504] on div "Bonjour, Nous souhaitons vous informer qu’il y a actuellement 1 cas confirmés d…" at bounding box center [790, 477] width 622 height 110
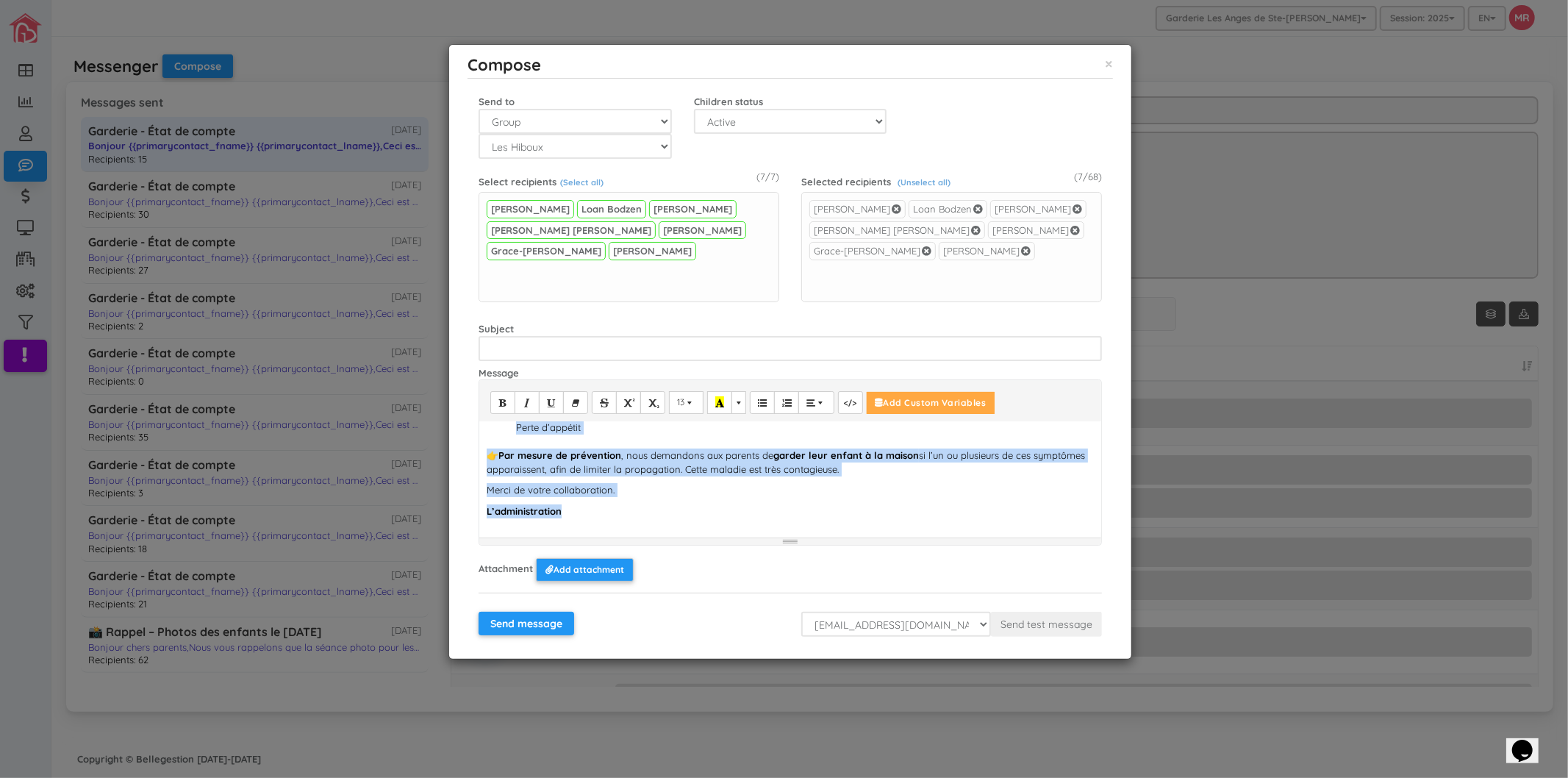
copy div "Bonjour, Nous souhaitons vous informer qu’il y a actuellement 1 cas confirmés d…"
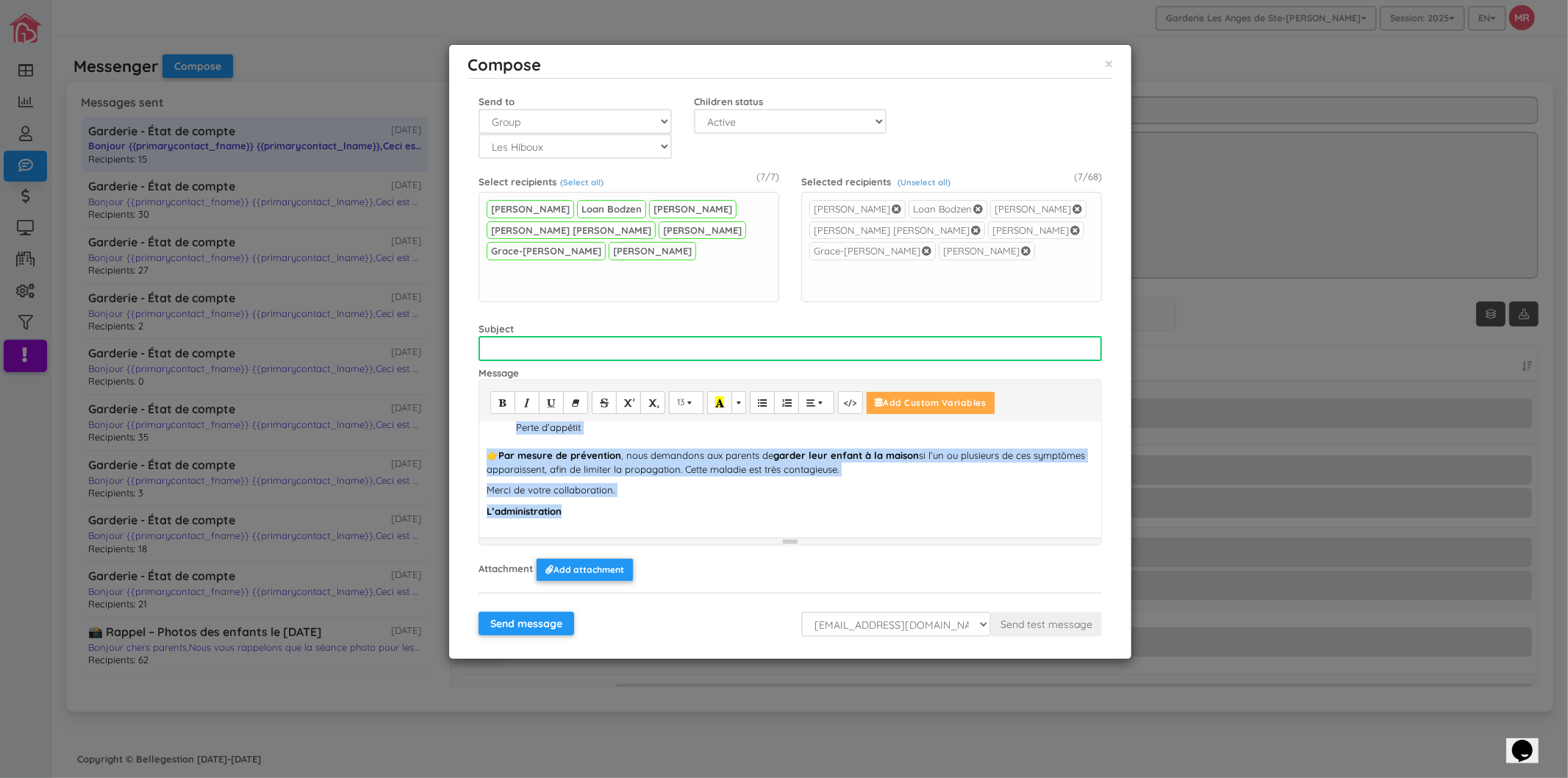
click at [568, 349] on input "text" at bounding box center [790, 349] width 624 height 25
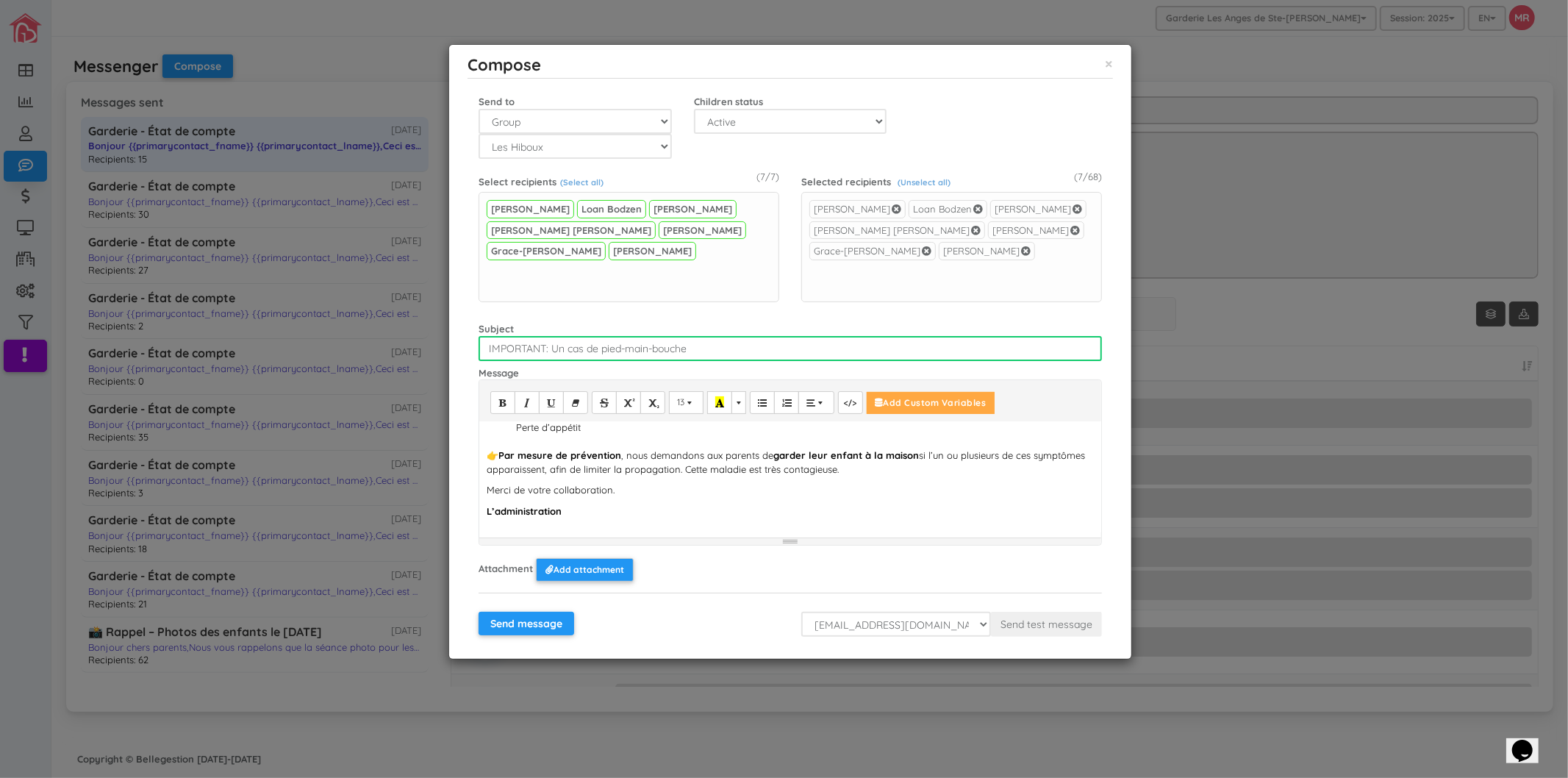
type input "IMPORTANT: Un cas de pied-main-bouche"
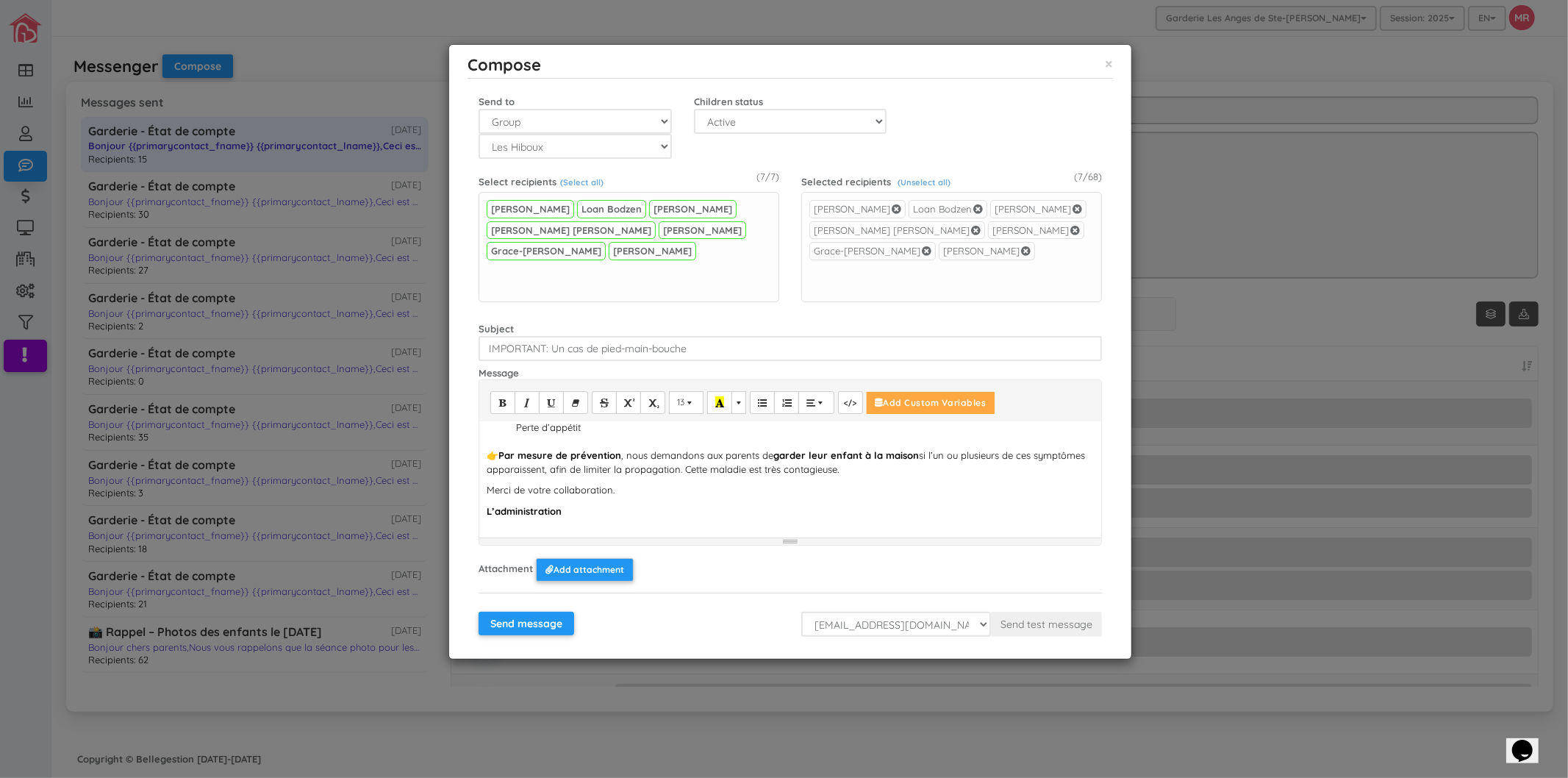
click at [676, 446] on div "Bonjour, Nous souhaitons vous informer qu’il y a actuellement 1 cas confirmés d…" at bounding box center [790, 477] width 622 height 110
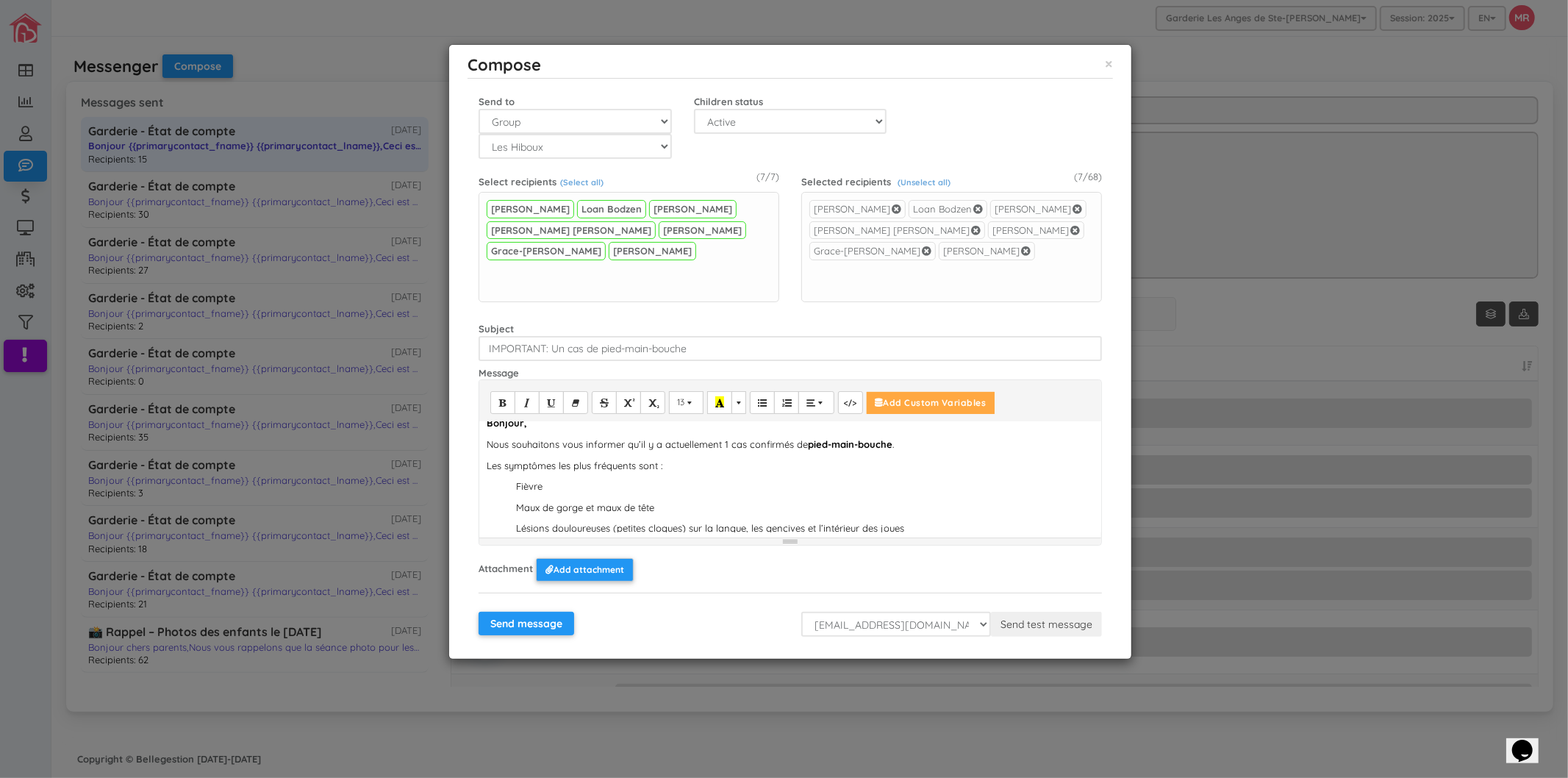
scroll to position [0, 0]
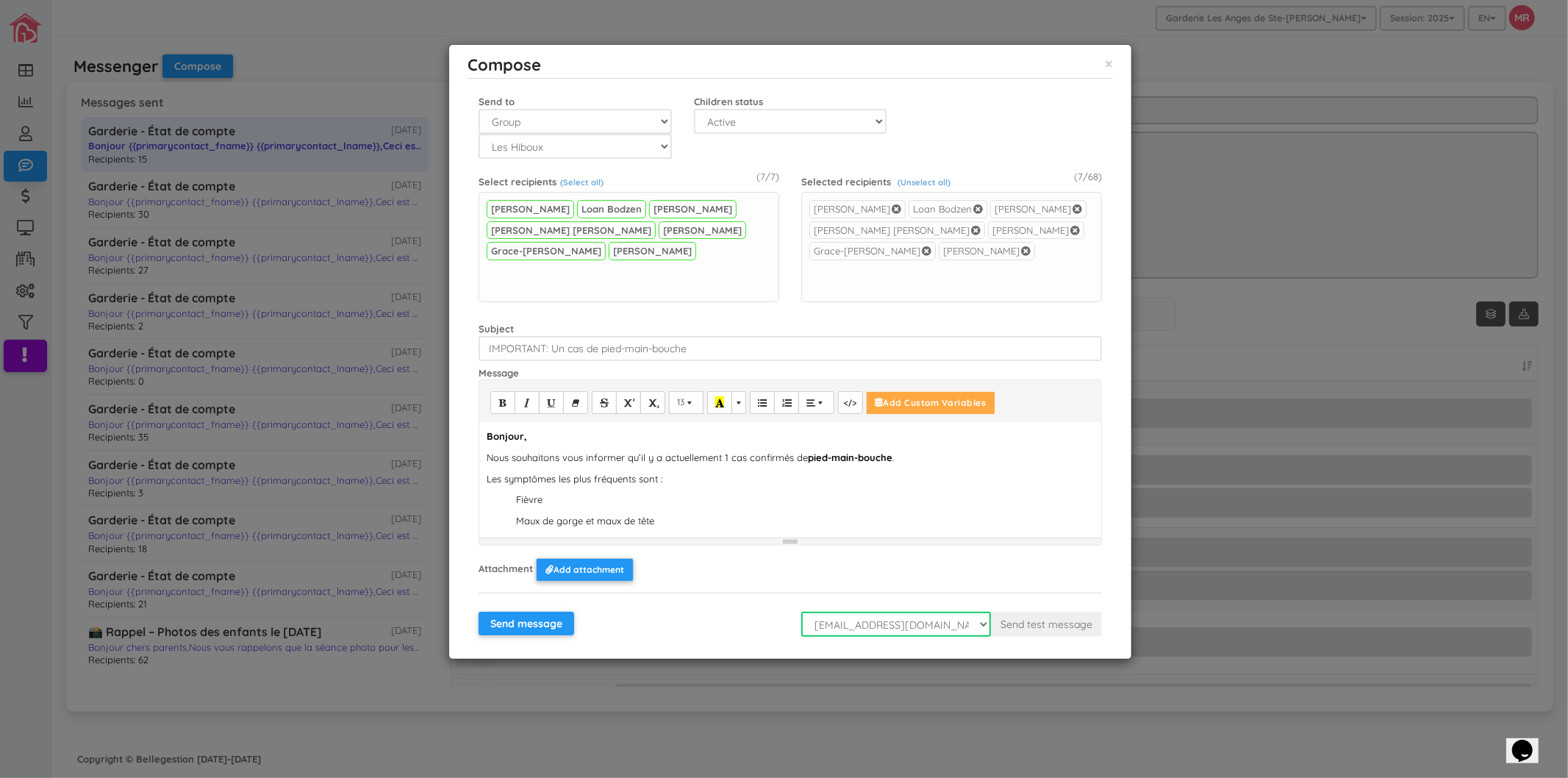
click at [923, 626] on select "mario@sdg360.com info@garderielesanges.com" at bounding box center [896, 625] width 190 height 25
select select "center"
click at [801, 612] on select "mario@sdg360.com info@garderielesanges.com" at bounding box center [896, 625] width 190 height 25
click at [1063, 619] on button "Send test message" at bounding box center [1047, 625] width 111 height 25
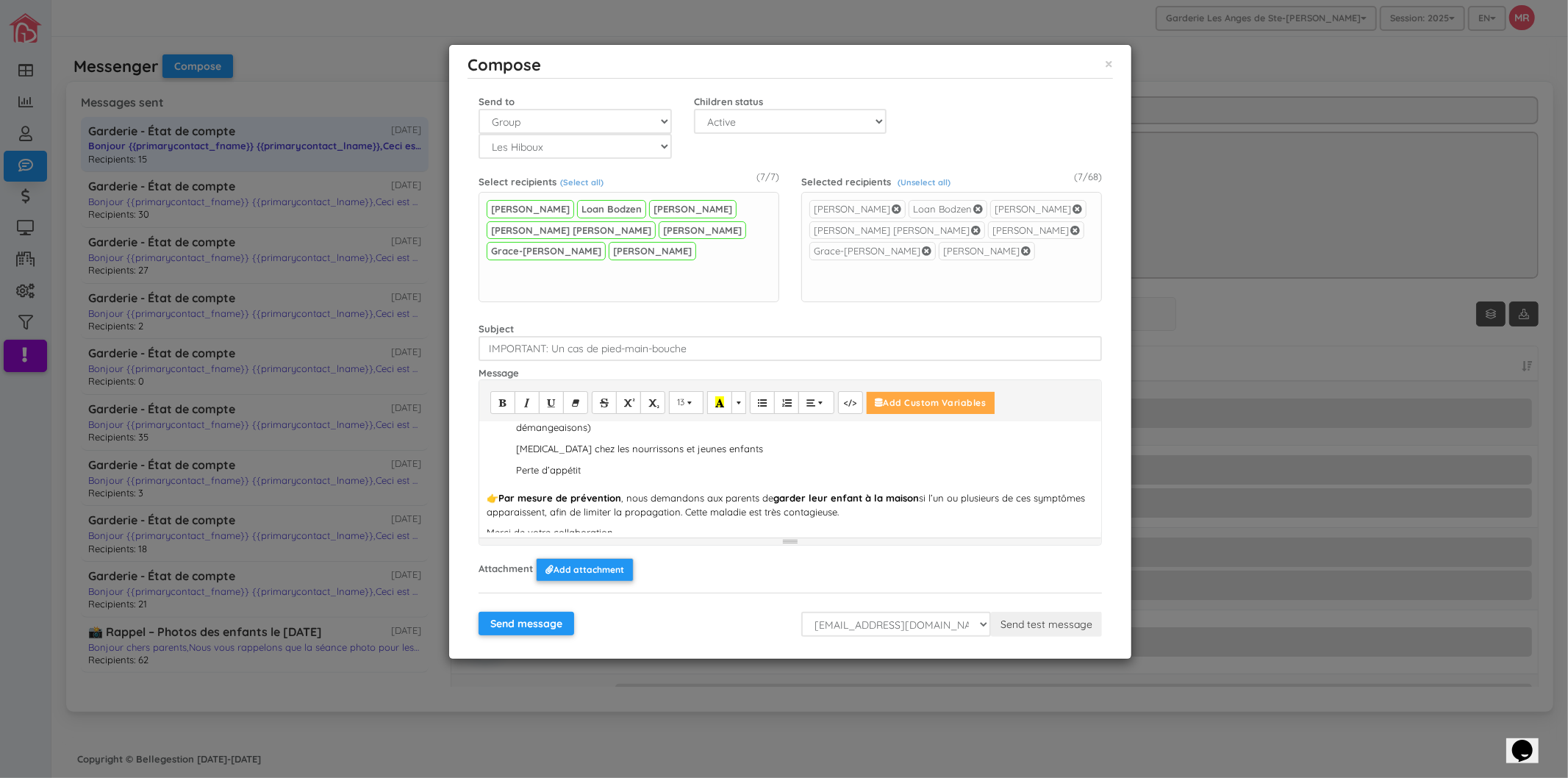
scroll to position [164, 0]
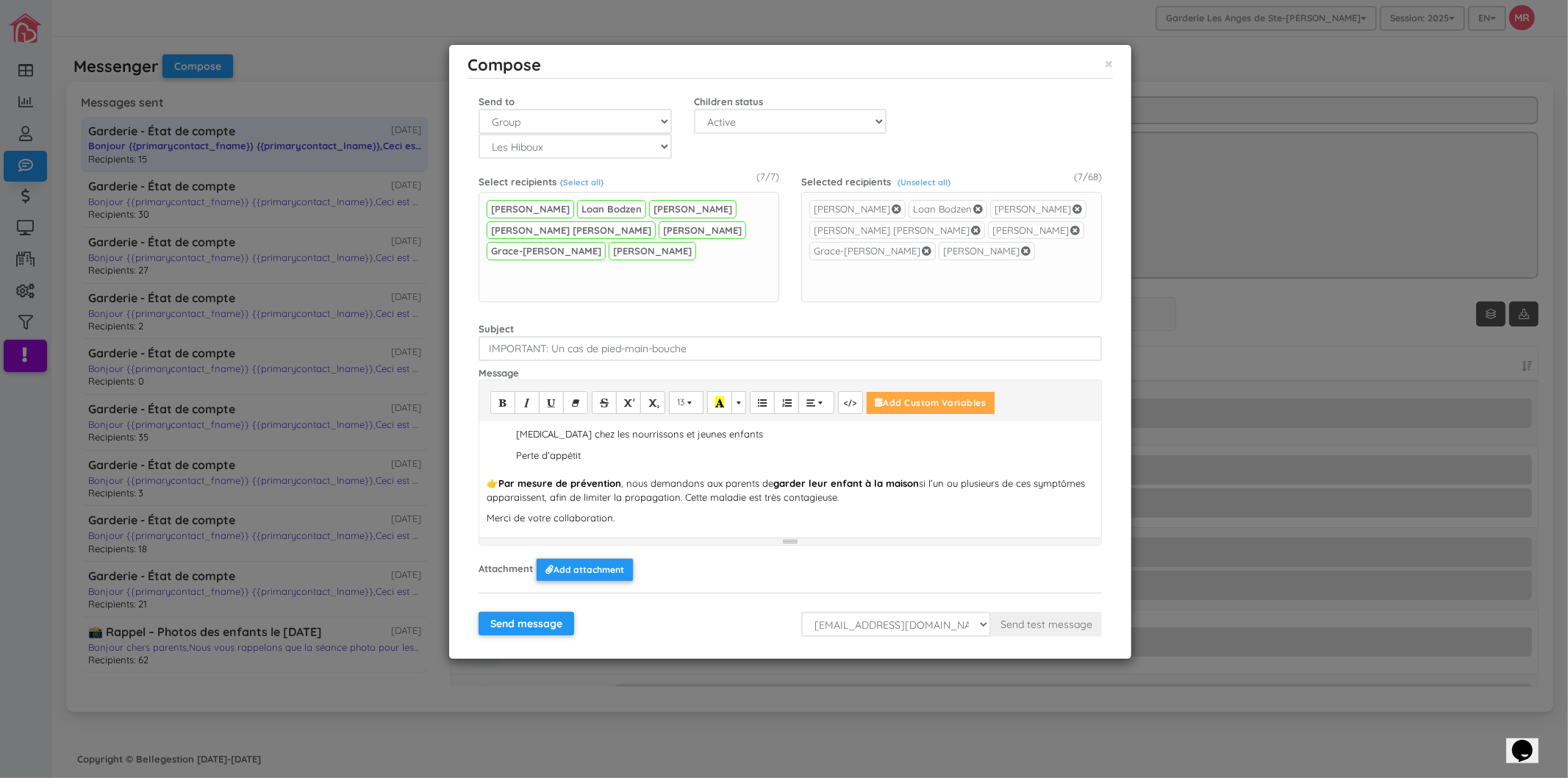
click at [630, 458] on p "Perte d’appétit" at bounding box center [805, 456] width 578 height 14
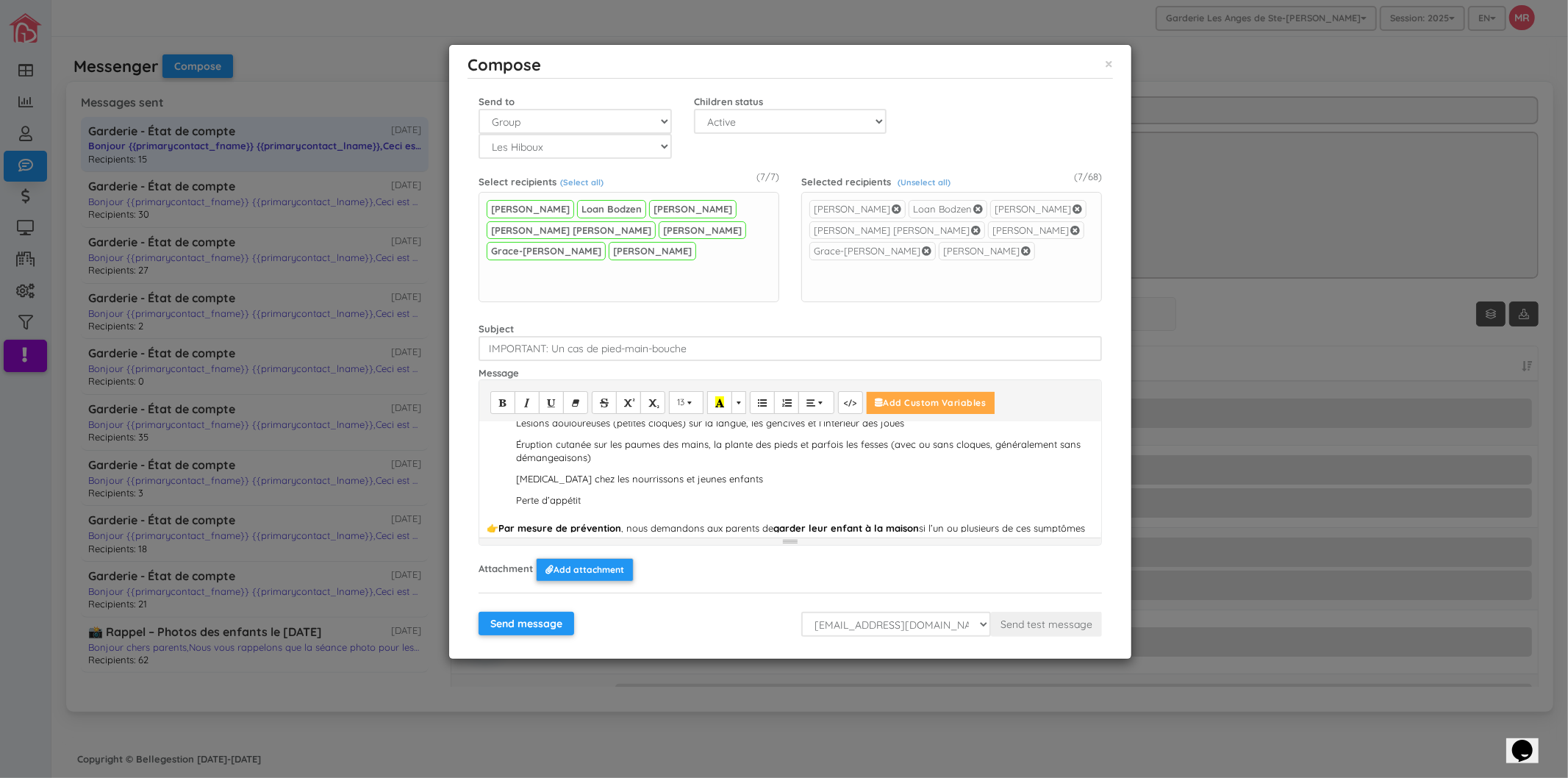
scroll to position [82, 0]
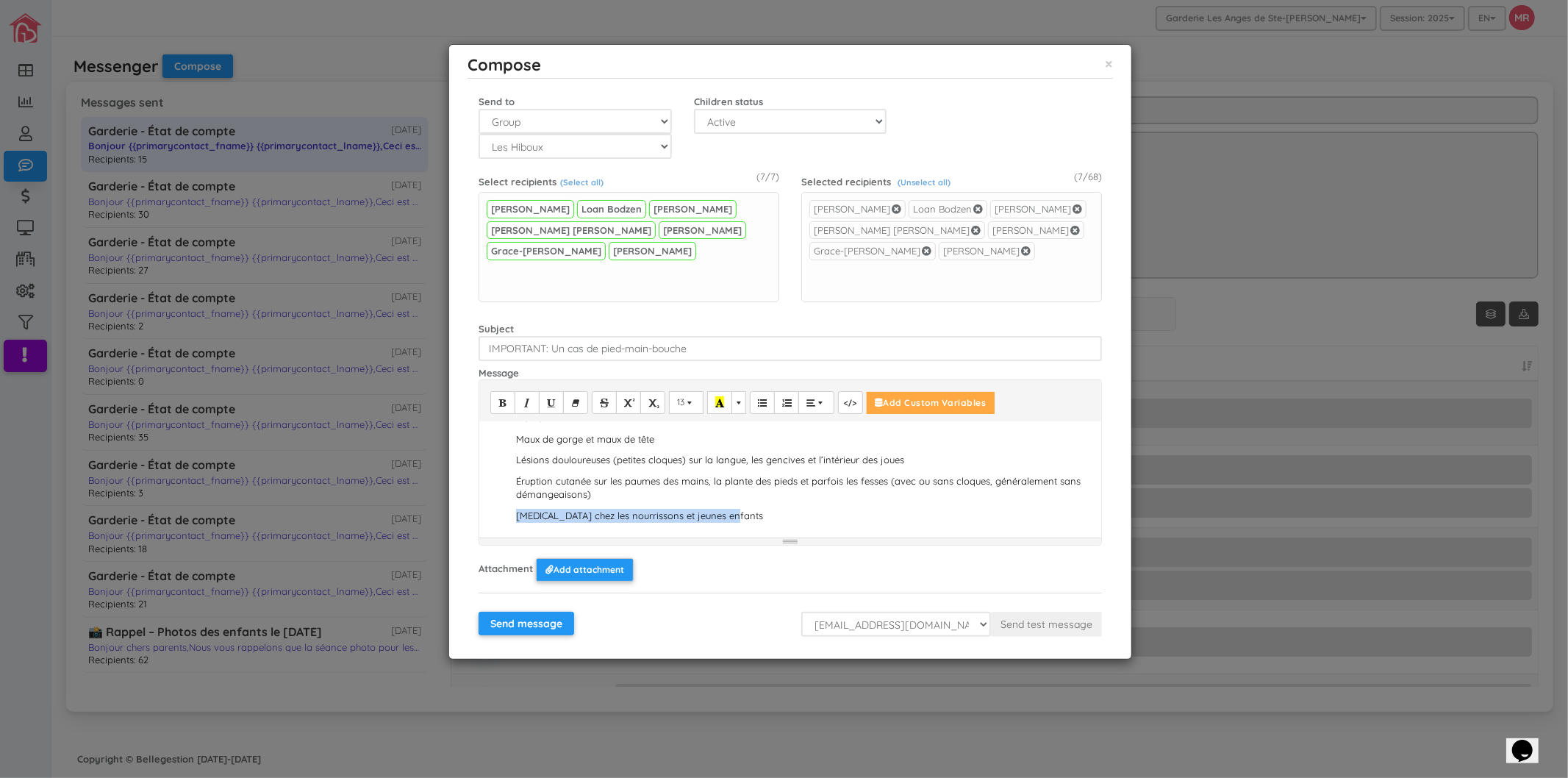
drag, startPoint x: 767, startPoint y: 517, endPoint x: 781, endPoint y: 501, distance: 21.3
click at [781, 501] on ul "Fièvre Maux de gorge et maux de tête Lésions douloureuses (petites cloques) sur…" at bounding box center [790, 481] width 607 height 140
click at [549, 621] on input "Send message" at bounding box center [526, 624] width 95 height 24
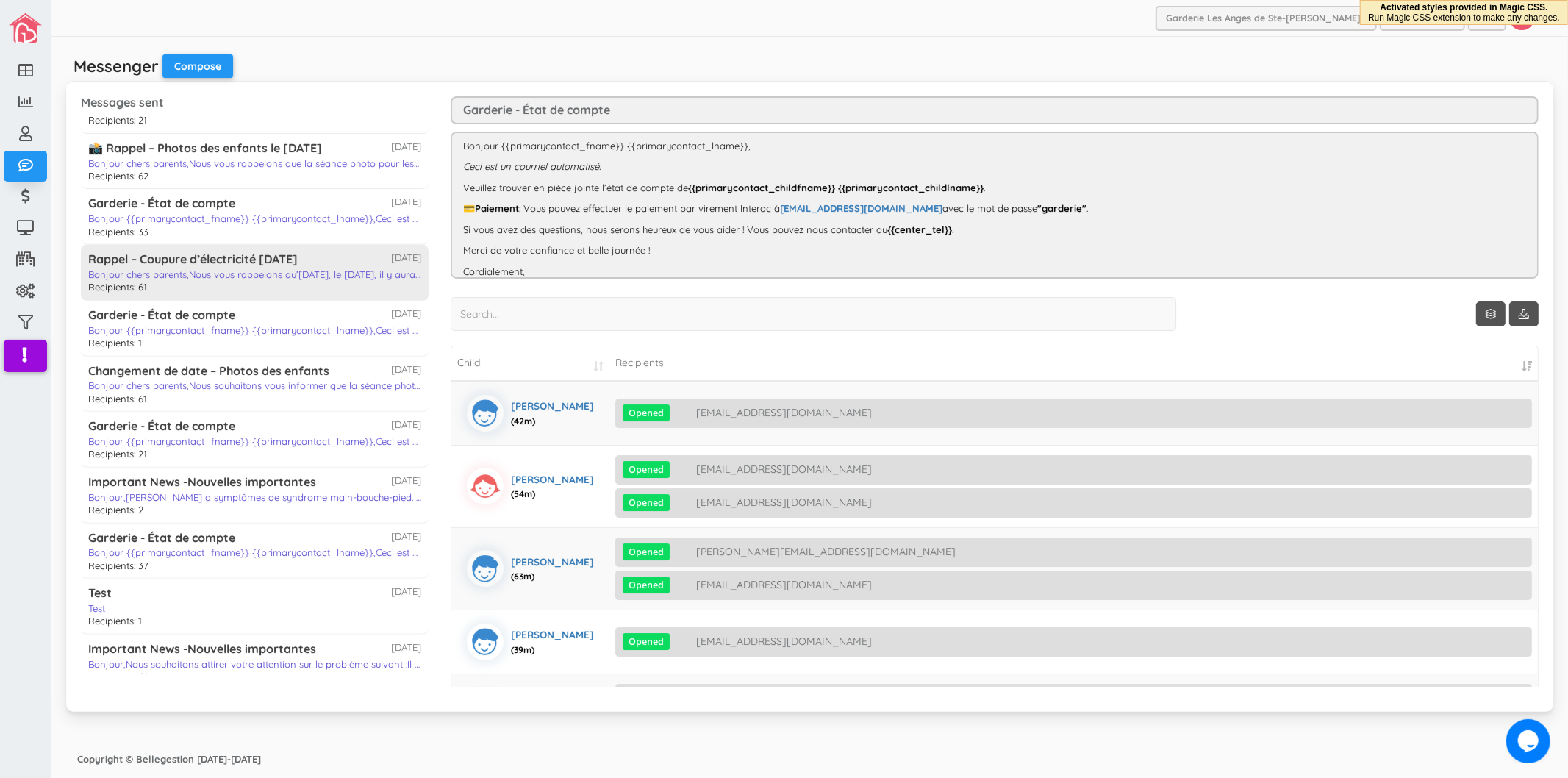
scroll to position [490, 0]
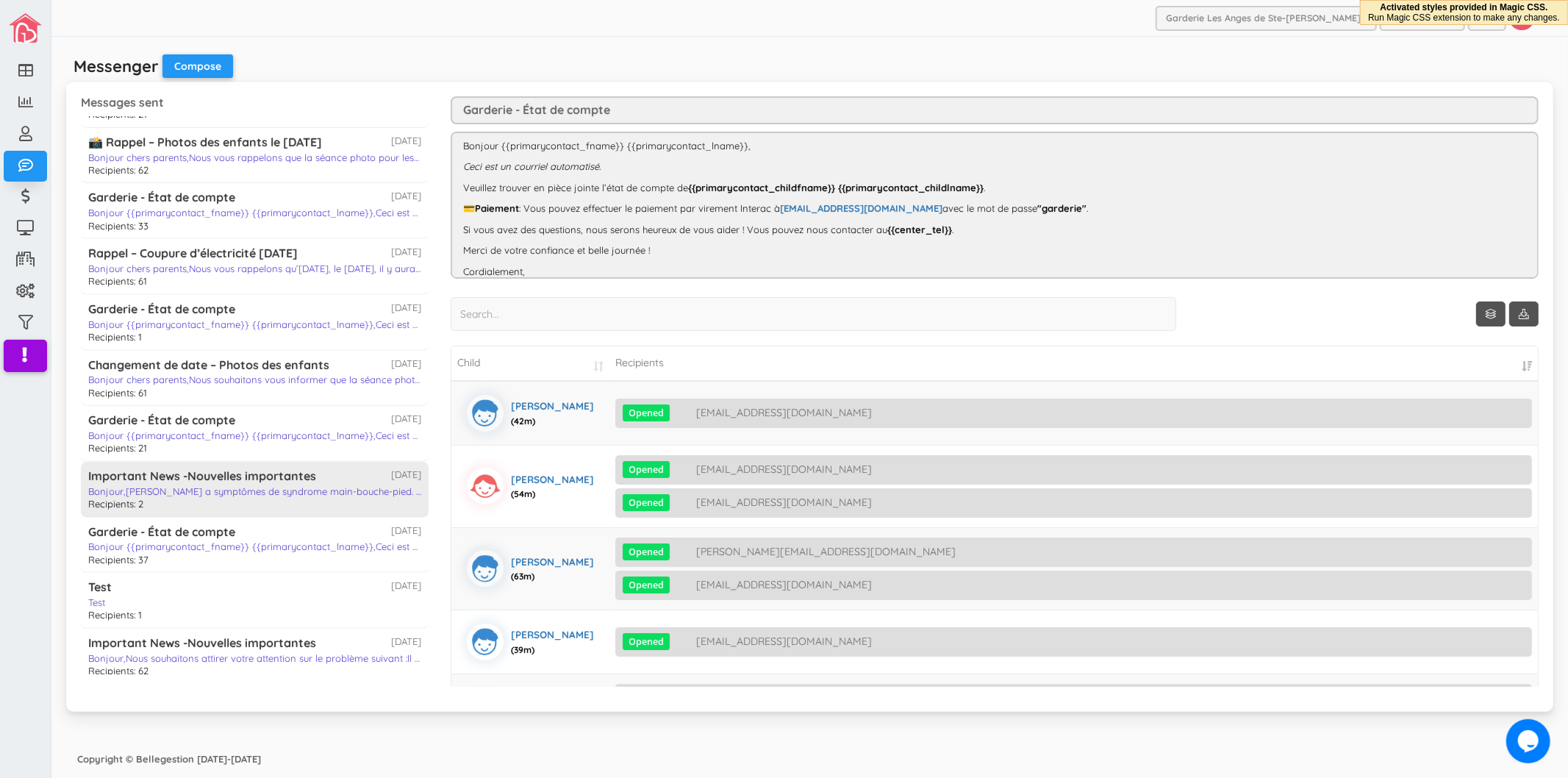
click at [315, 479] on div "Important News -Nouvelles importantes" at bounding box center [202, 476] width 228 height 17
